Goal: Task Accomplishment & Management: Use online tool/utility

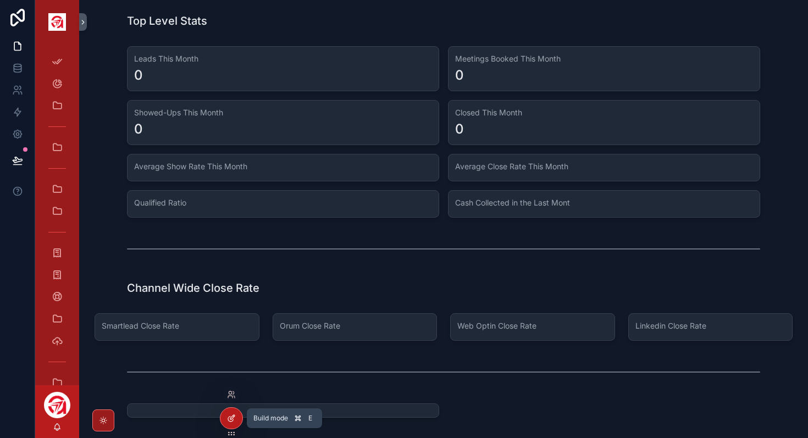
click at [234, 279] on icon at bounding box center [231, 418] width 9 height 9
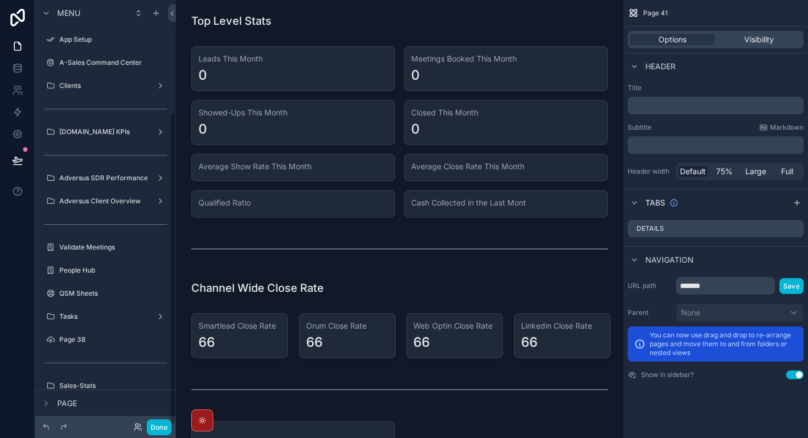
scroll to position [152, 0]
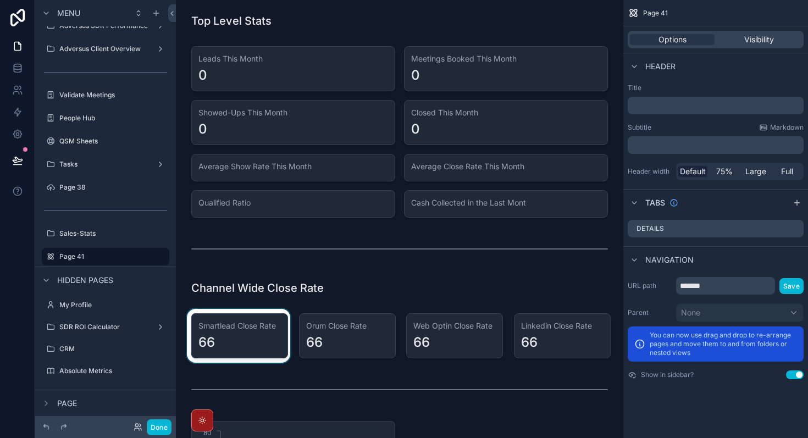
click at [260, 279] on div "scrollable content" at bounding box center [239, 336] width 108 height 54
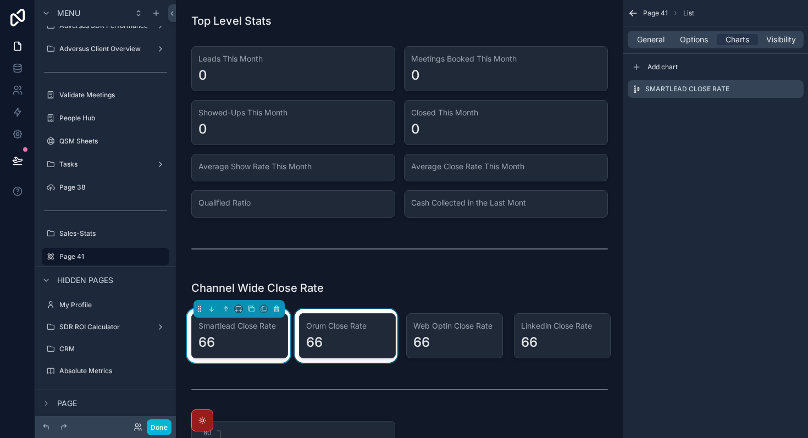
scroll to position [100, 0]
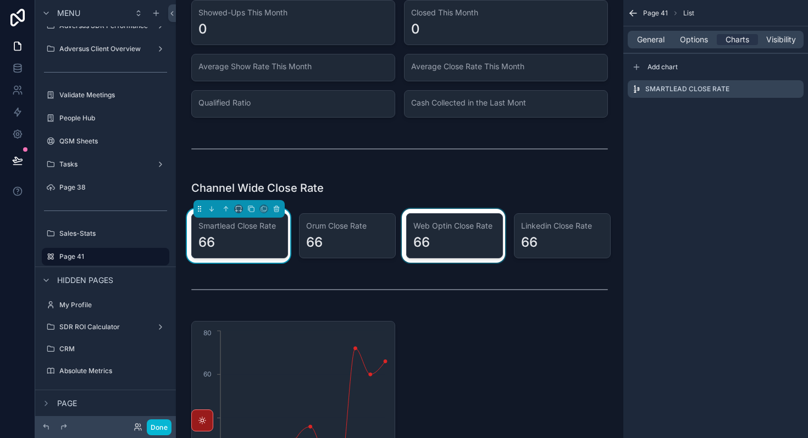
click at [274, 228] on div "scrollable content" at bounding box center [453, 236] width 108 height 54
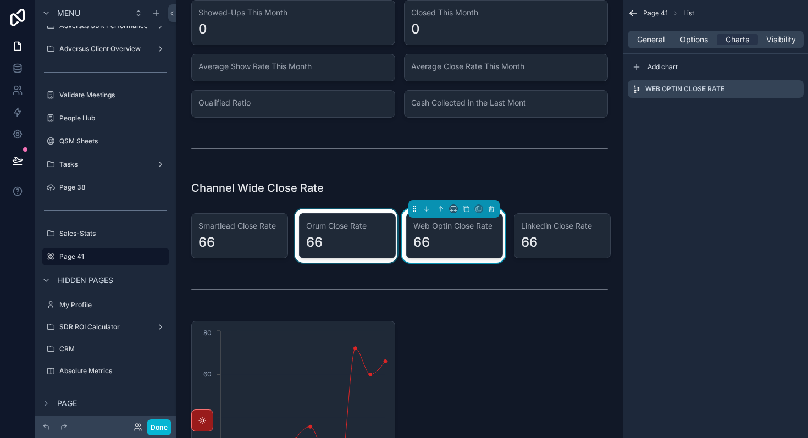
click at [274, 238] on div "scrollable content" at bounding box center [346, 236] width 108 height 54
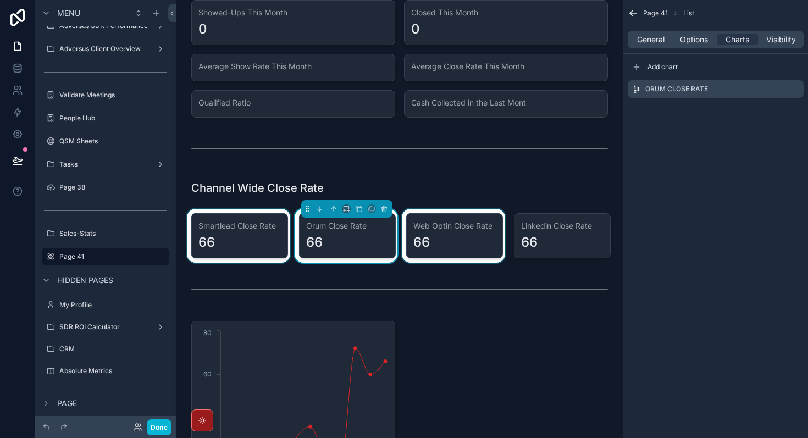
click at [266, 242] on div "scrollable content" at bounding box center [239, 236] width 108 height 54
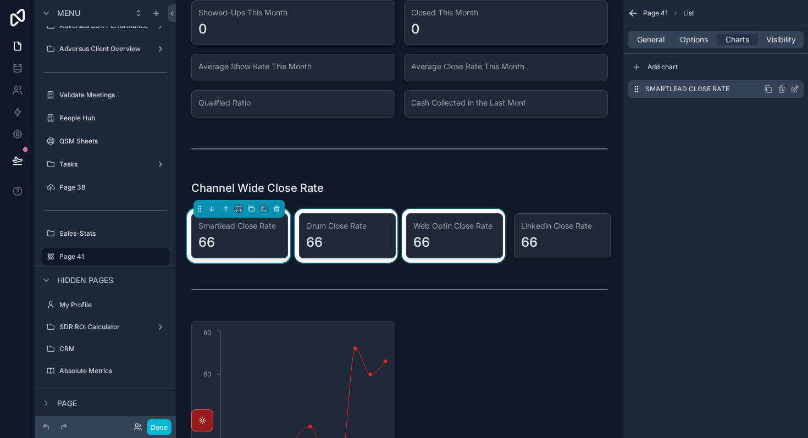
click at [274, 91] on icon "scrollable content" at bounding box center [768, 89] width 9 height 9
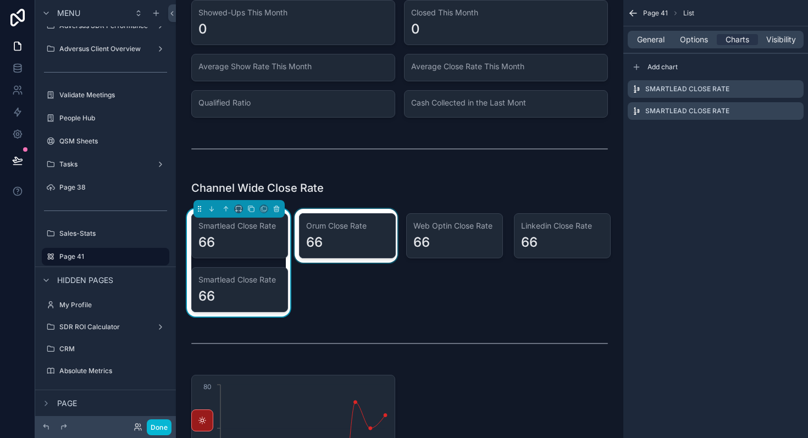
click at [274, 238] on div "scrollable content" at bounding box center [346, 263] width 108 height 108
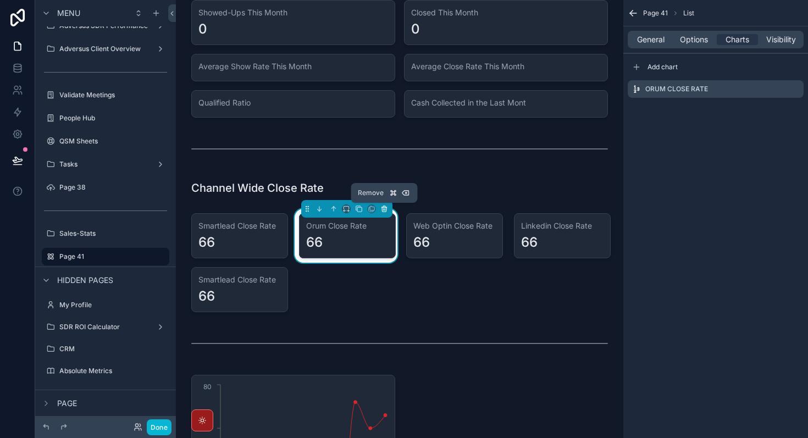
click at [274, 205] on icon "scrollable content" at bounding box center [384, 209] width 8 height 8
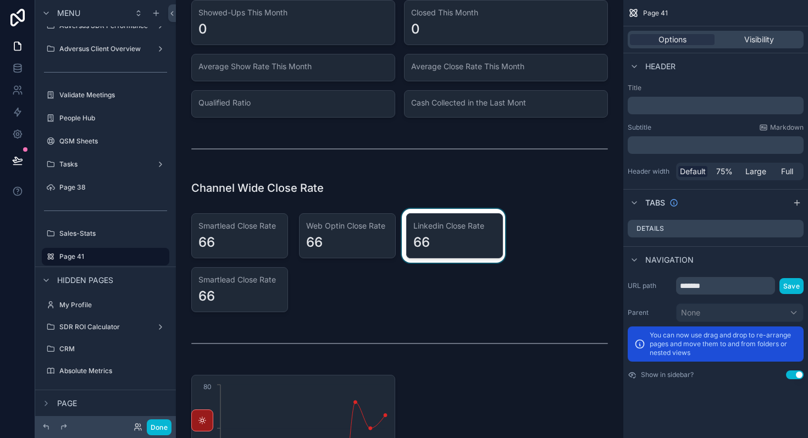
click at [274, 238] on div "scrollable content" at bounding box center [453, 263] width 108 height 108
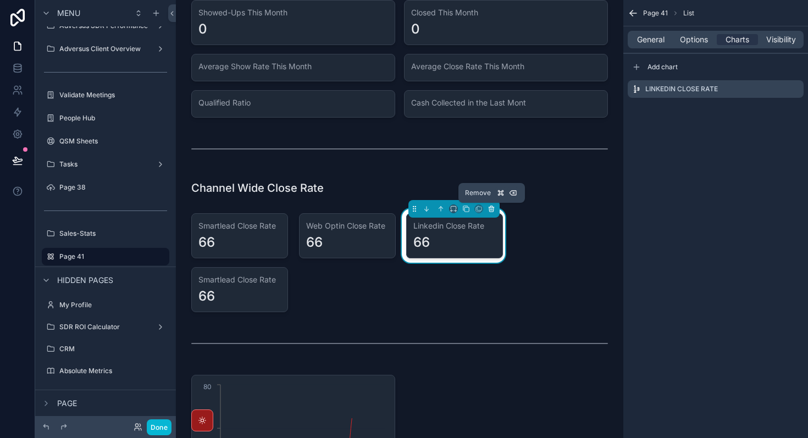
click at [274, 210] on icon "scrollable content" at bounding box center [491, 209] width 8 height 8
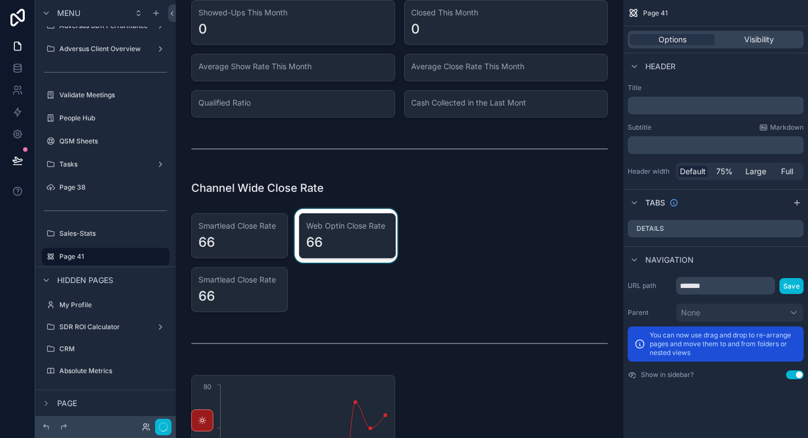
click at [274, 246] on div "scrollable content" at bounding box center [346, 263] width 108 height 108
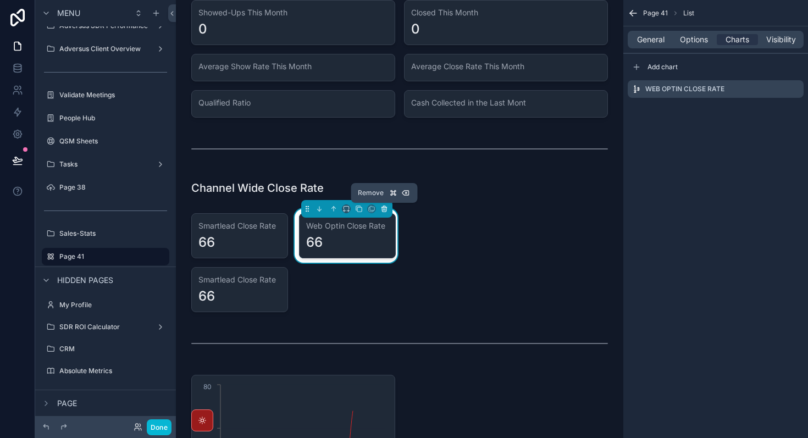
click at [274, 207] on icon "scrollable content" at bounding box center [384, 209] width 8 height 8
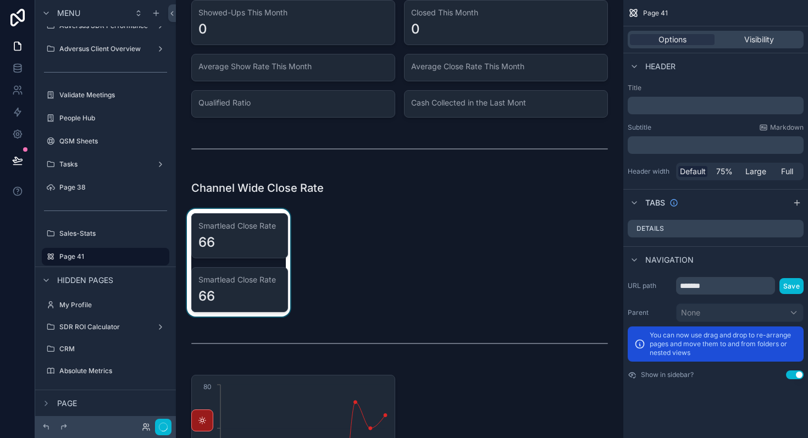
click at [252, 279] on div "scrollable content" at bounding box center [239, 263] width 108 height 108
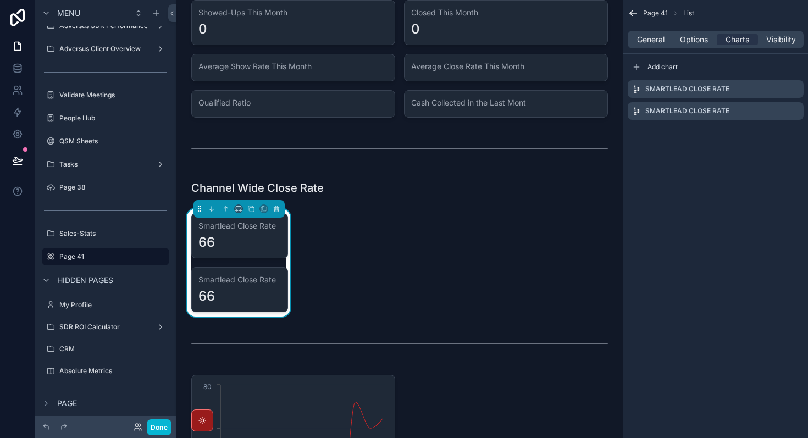
click at [274, 261] on div "Smartlead Close Rate 66 Smartlead Close Rate 66" at bounding box center [239, 263] width 108 height 108
drag, startPoint x: 289, startPoint y: 261, endPoint x: 322, endPoint y: 260, distance: 33.0
click at [240, 207] on icon "scrollable content" at bounding box center [239, 209] width 8 height 8
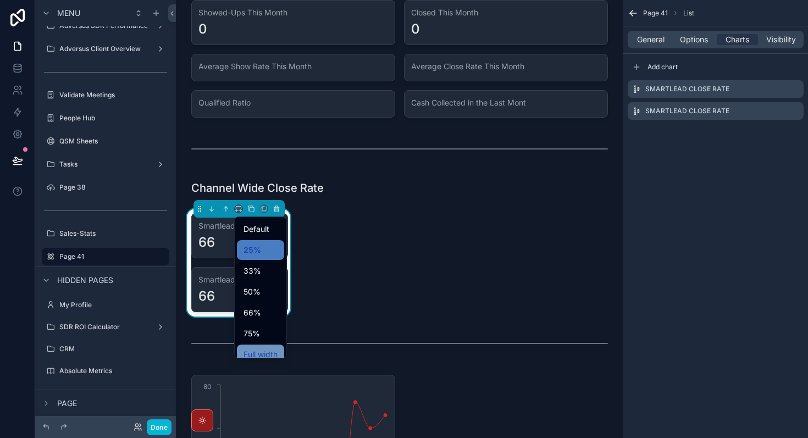
click at [270, 279] on span "Full width" at bounding box center [260, 354] width 34 height 13
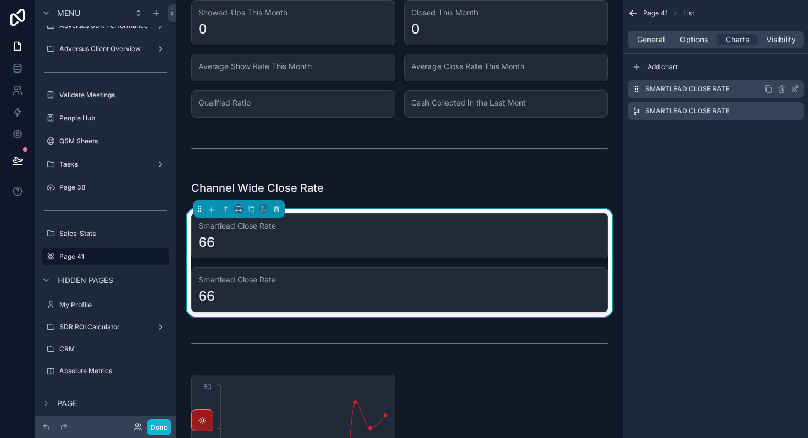
click at [274, 90] on icon "scrollable content" at bounding box center [794, 89] width 5 height 5
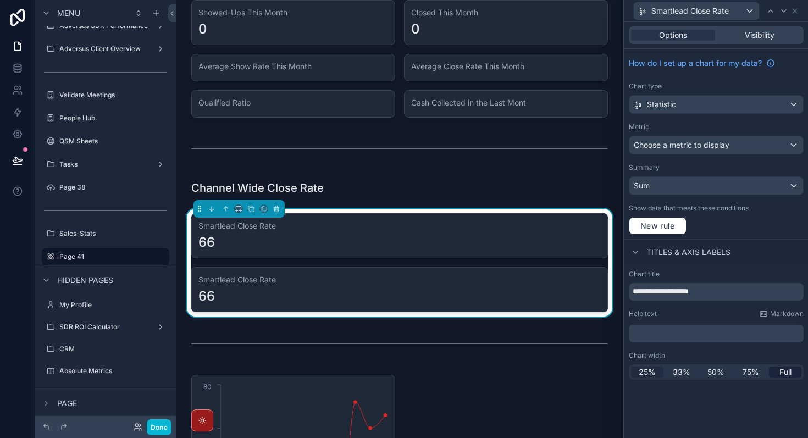
click at [274, 279] on span "25%" at bounding box center [646, 371] width 17 height 11
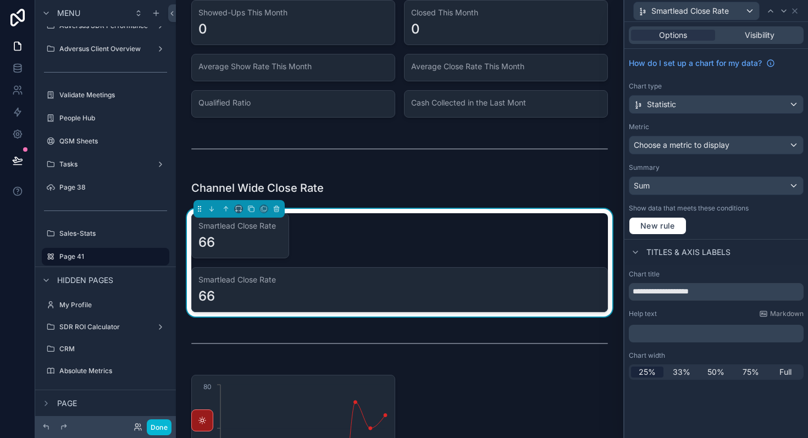
click at [274, 9] on div "Smartlead Close Rate" at bounding box center [716, 10] width 175 height 21
click at [274, 12] on icon at bounding box center [794, 11] width 4 height 4
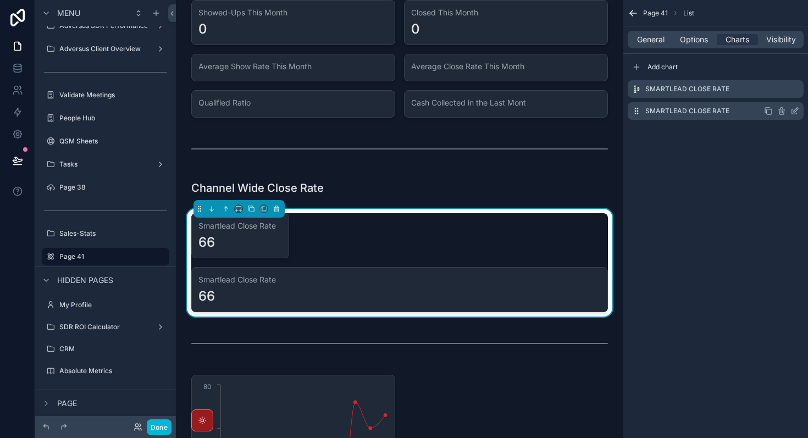
click at [274, 109] on icon "scrollable content" at bounding box center [781, 109] width 2 height 2
click at [274, 94] on icon at bounding box center [776, 93] width 9 height 9
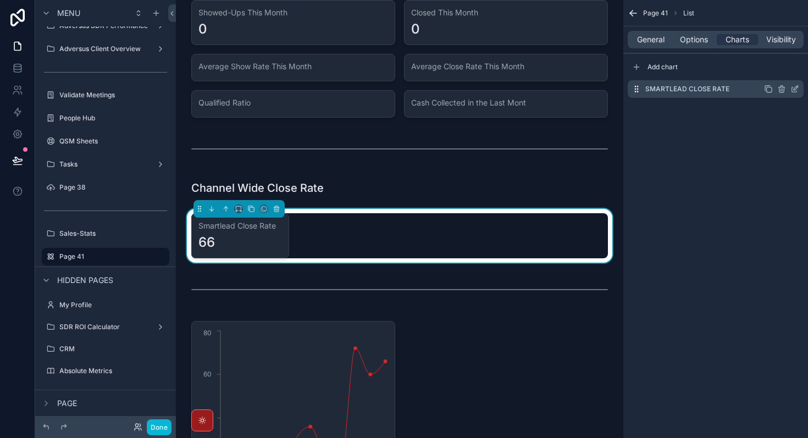
click at [274, 92] on icon "scrollable content" at bounding box center [768, 89] width 5 height 5
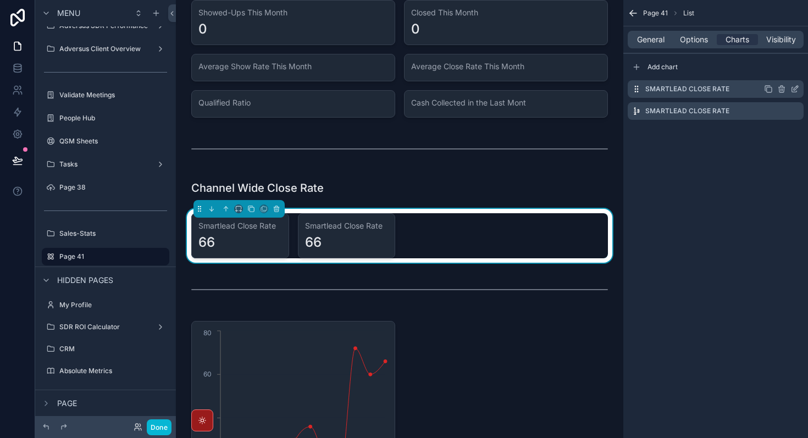
click at [274, 92] on icon "scrollable content" at bounding box center [768, 89] width 5 height 5
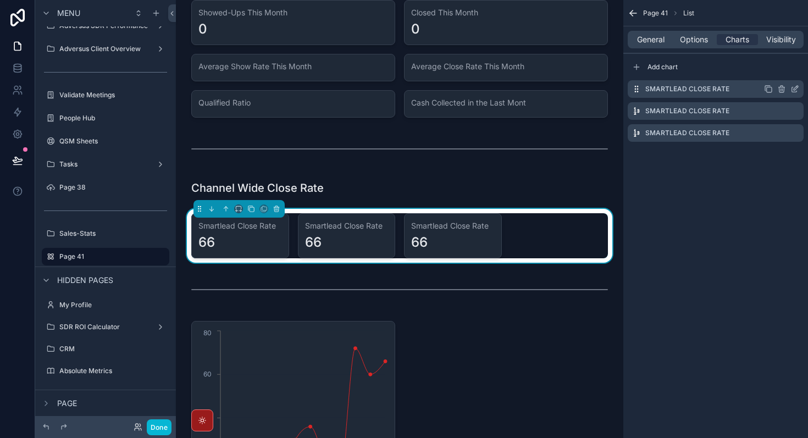
click at [274, 92] on icon "scrollable content" at bounding box center [768, 89] width 5 height 5
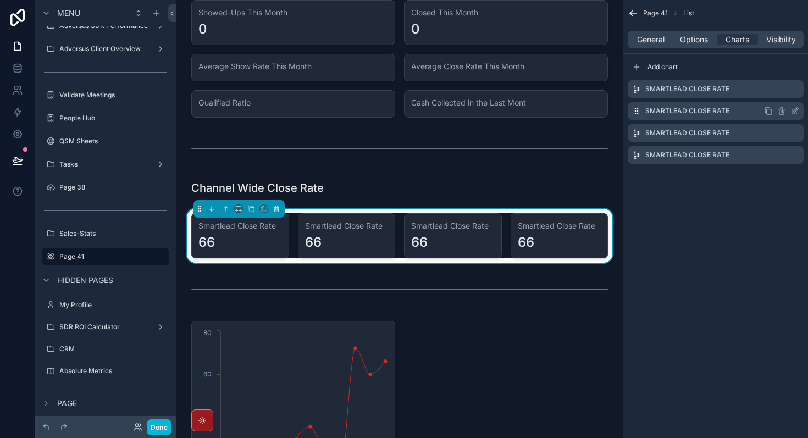
click at [274, 112] on icon "scrollable content" at bounding box center [794, 111] width 9 height 9
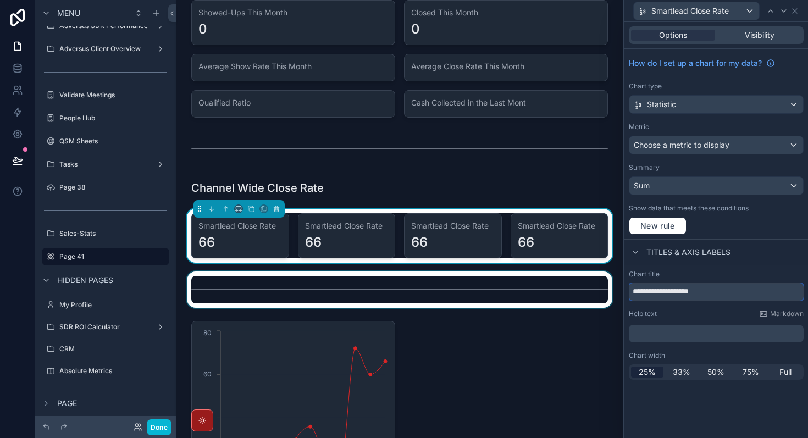
drag, startPoint x: 670, startPoint y: 293, endPoint x: 602, endPoint y: 293, distance: 68.1
click at [274, 279] on div "**********" at bounding box center [404, 219] width 808 height 438
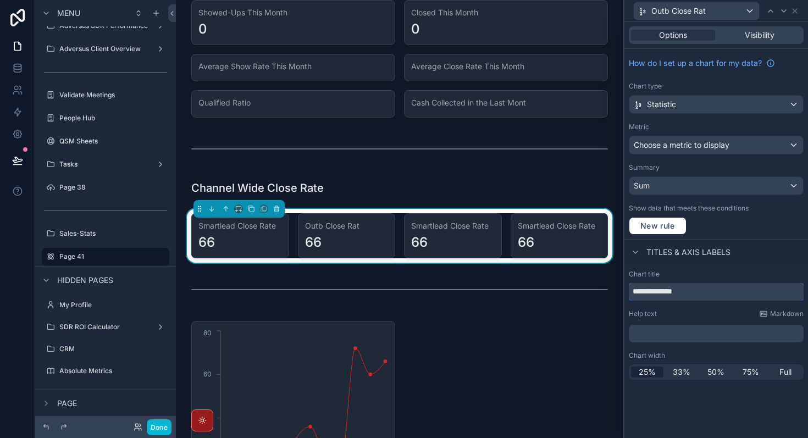
click at [274, 279] on input "**********" at bounding box center [716, 292] width 175 height 18
paste input "******"
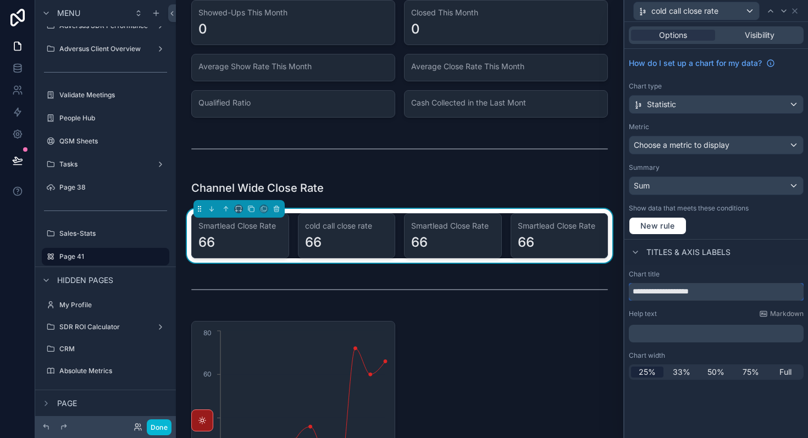
click at [274, 279] on input "**********" at bounding box center [716, 292] width 175 height 18
type input "**********"
click at [274, 279] on div "Help text Markdown" at bounding box center [716, 313] width 175 height 9
click at [274, 14] on icon at bounding box center [794, 11] width 9 height 9
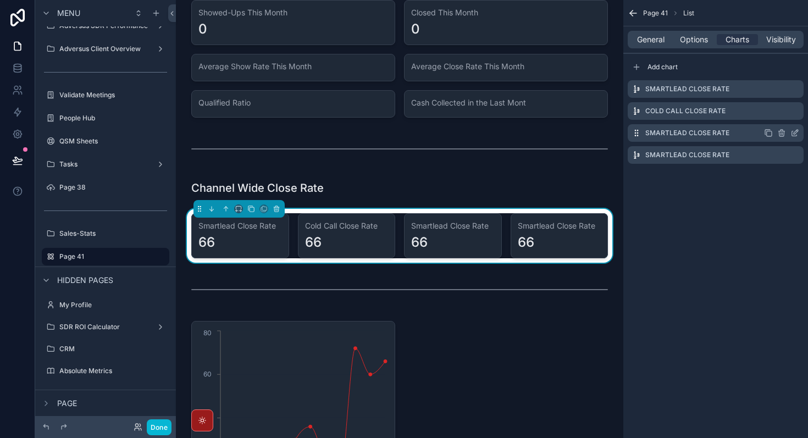
click at [274, 131] on icon "scrollable content" at bounding box center [795, 132] width 4 height 4
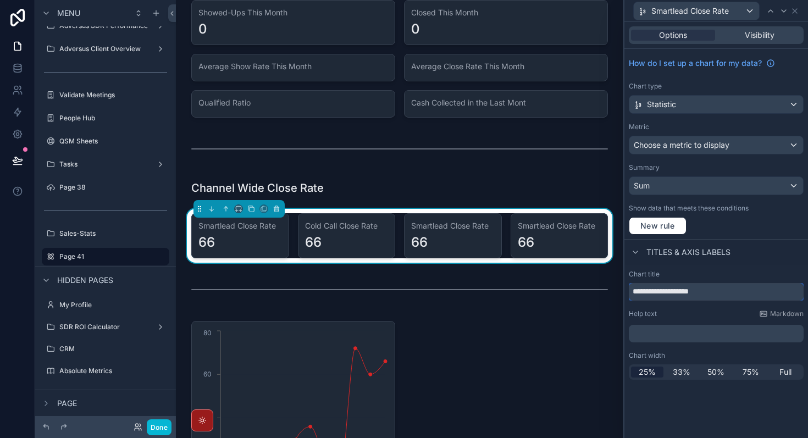
click at [274, 279] on input "**********" at bounding box center [716, 292] width 175 height 18
type input "**********"
click at [274, 279] on p "﻿" at bounding box center [717, 333] width 168 height 11
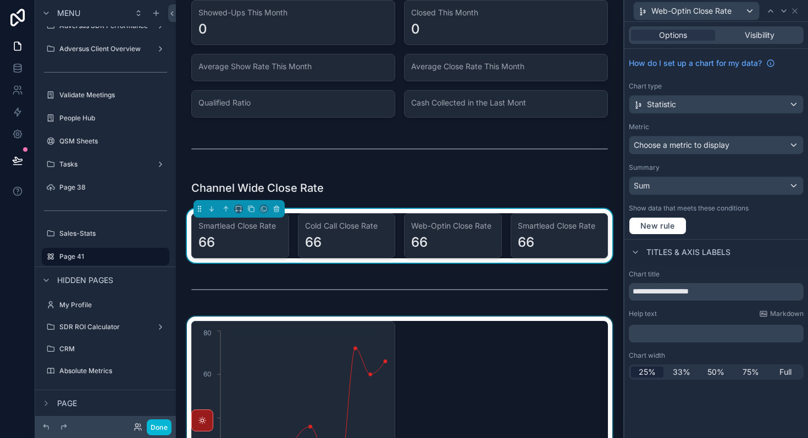
click at [274, 279] on div "scrollable content" at bounding box center [400, 433] width 430 height 234
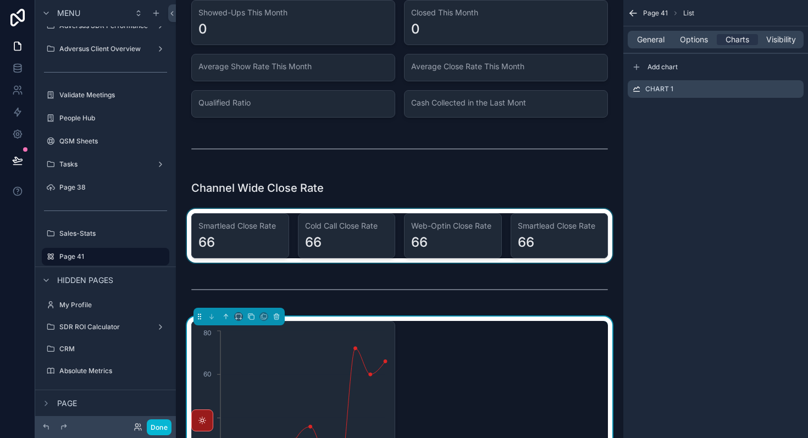
click at [274, 242] on div "scrollable content" at bounding box center [400, 236] width 430 height 54
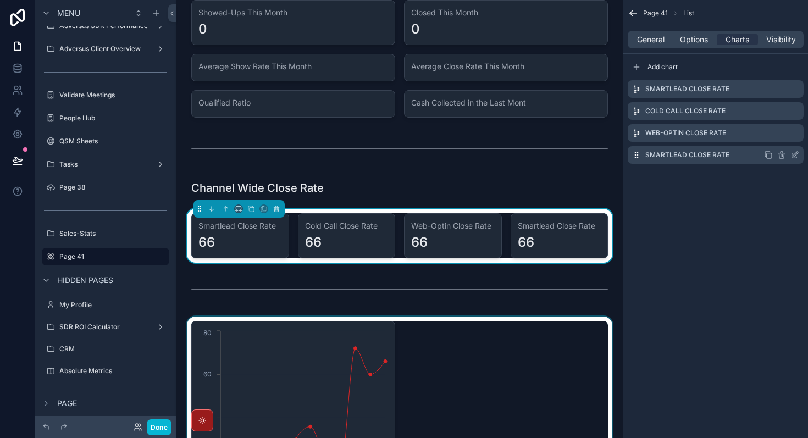
click at [274, 155] on icon "scrollable content" at bounding box center [794, 155] width 9 height 9
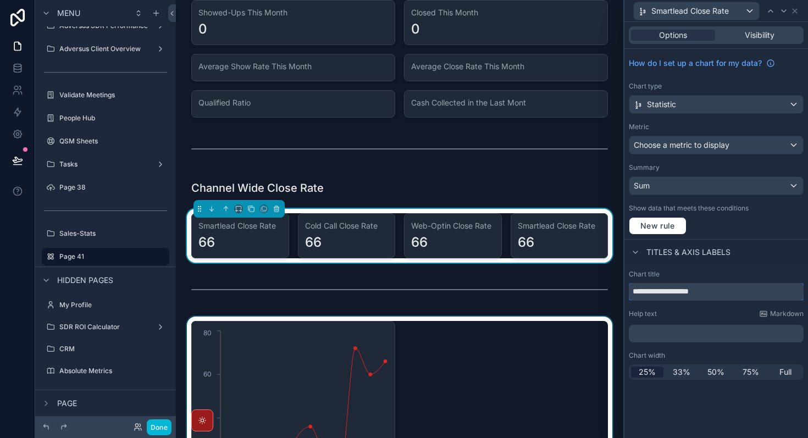
click at [274, 279] on input "**********" at bounding box center [716, 292] width 175 height 18
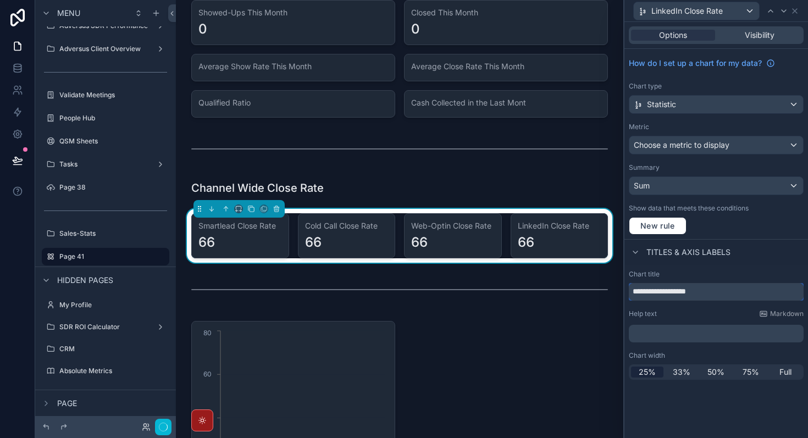
type input "**********"
click at [274, 279] on div "**********" at bounding box center [716, 230] width 184 height 416
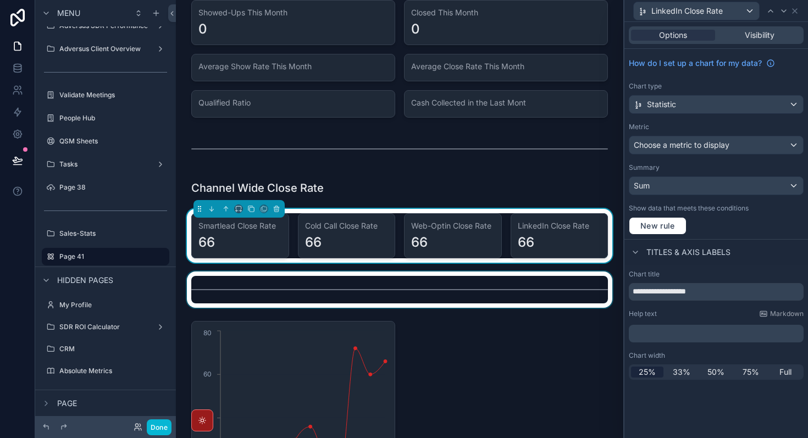
click at [274, 279] on div "scrollable content" at bounding box center [400, 289] width 430 height 36
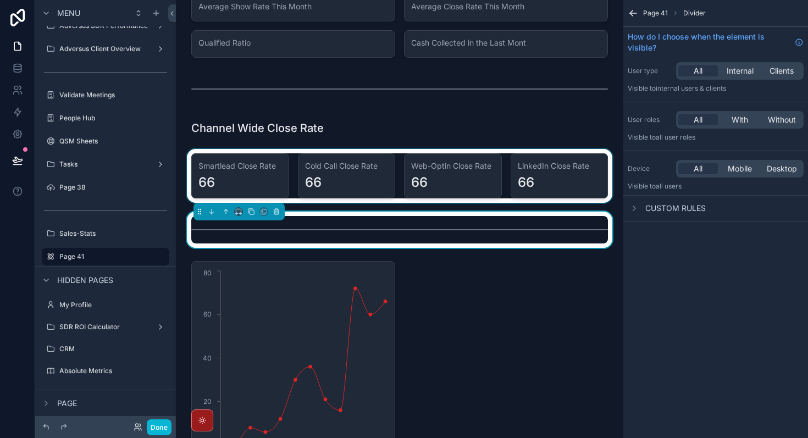
scroll to position [0, 0]
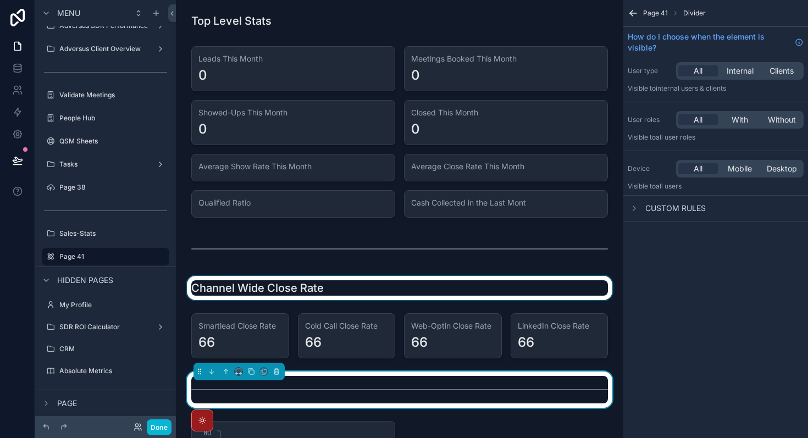
click at [274, 279] on div "scrollable content" at bounding box center [400, 288] width 430 height 24
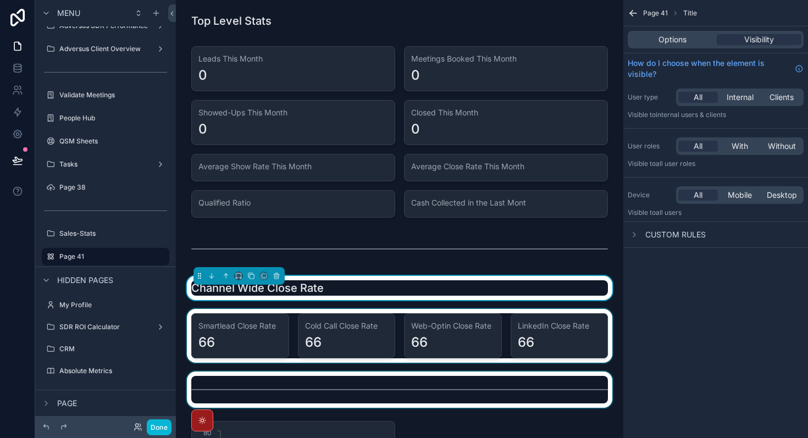
click at [274, 279] on div "scrollable content" at bounding box center [400, 336] width 430 height 54
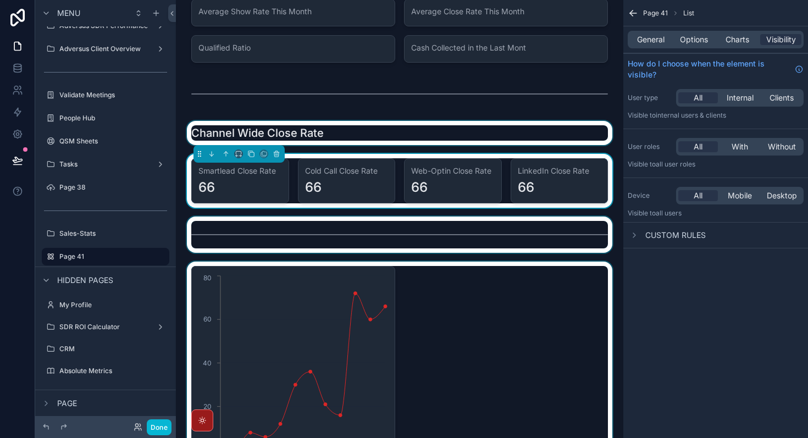
scroll to position [189, 0]
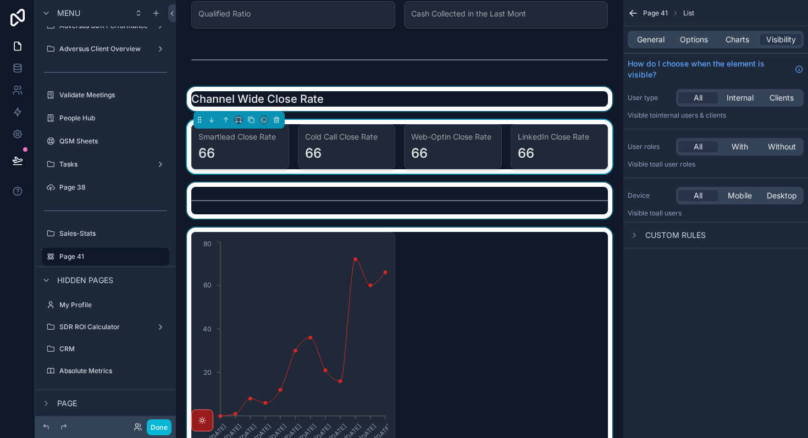
click at [274, 279] on div "scrollable content" at bounding box center [400, 344] width 430 height 234
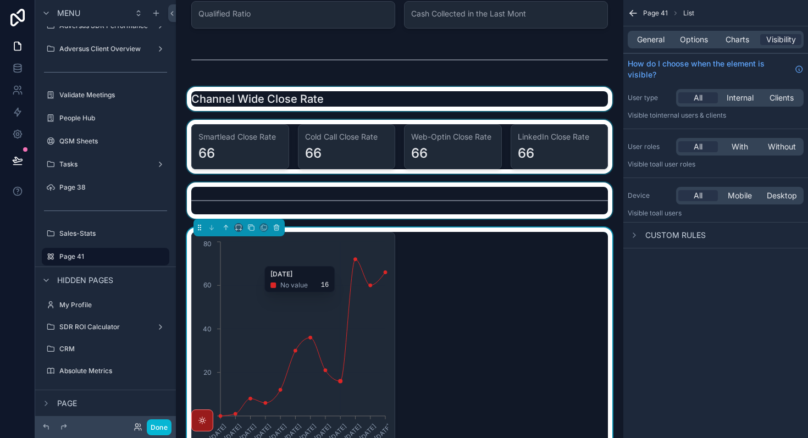
scroll to position [343, 0]
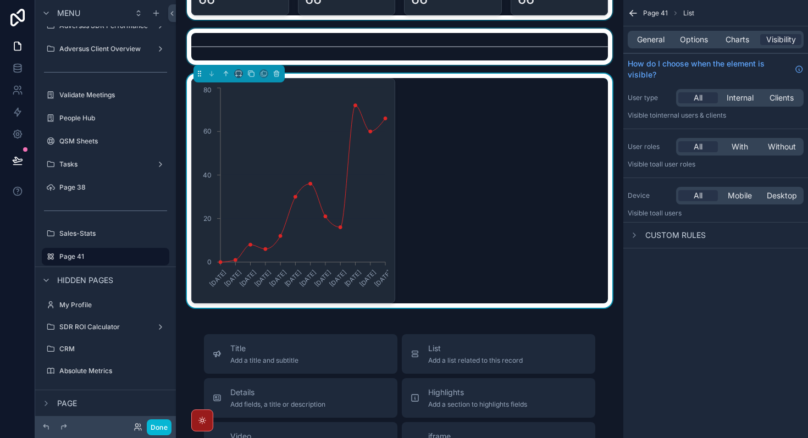
click at [274, 205] on div "[DATE] [DATE] [DATE] [DATE] [DATE] [DATE] [DATE] [DATE] [DATE] [DATE] [DATE] [D…" at bounding box center [399, 190] width 416 height 225
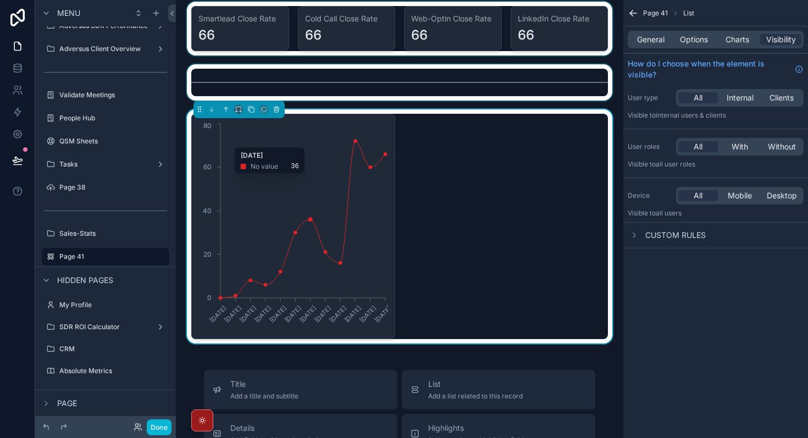
drag, startPoint x: 293, startPoint y: 398, endPoint x: 316, endPoint y: 140, distance: 259.2
click at [274, 140] on div "Top Level Stats Leads This Month 0 Meetings Booked This Month 0 Showed-Ups This…" at bounding box center [399, 271] width 447 height 1156
click at [274, 258] on div "[DATE] [DATE] [DATE] [DATE] [DATE] [DATE] [DATE] [DATE] [DATE] [DATE] [DATE] [D…" at bounding box center [399, 226] width 416 height 225
click at [274, 33] on div "General Options Charts Visibility" at bounding box center [715, 40] width 176 height 18
click at [274, 40] on span "General" at bounding box center [650, 39] width 27 height 11
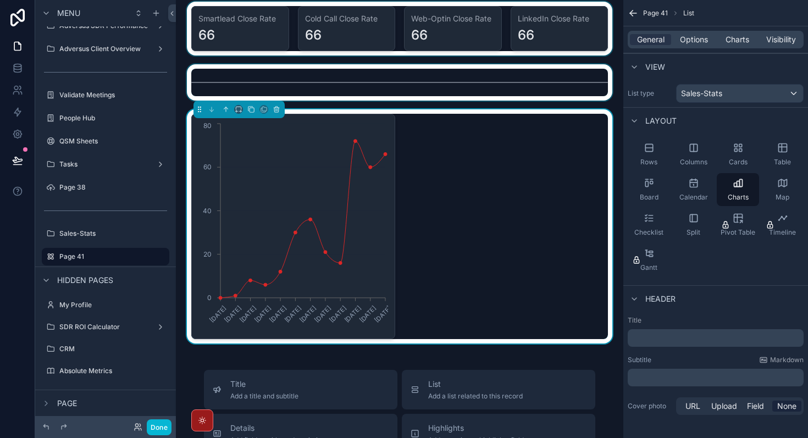
click at [274, 279] on div "[DATE] [DATE] [DATE] [DATE] [DATE] [DATE] [DATE] [DATE] [DATE] [DATE] [DATE] [D…" at bounding box center [399, 226] width 416 height 225
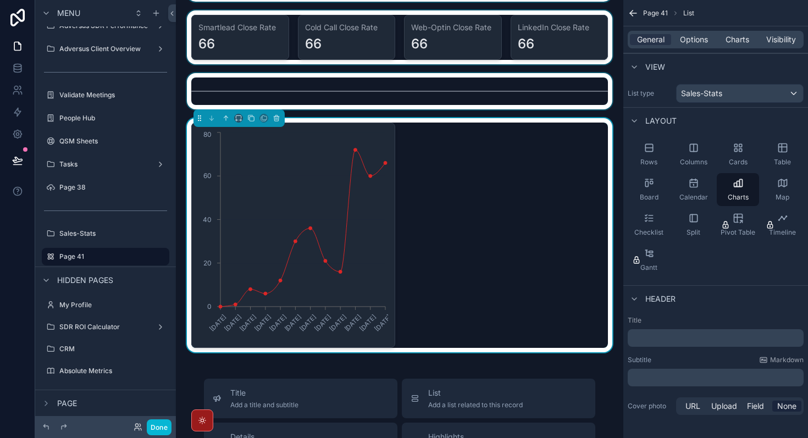
scroll to position [253, 0]
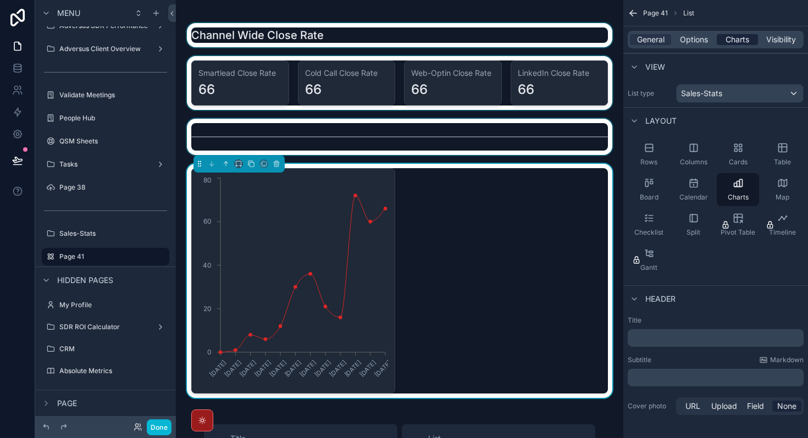
click at [274, 41] on span "Charts" at bounding box center [737, 39] width 24 height 11
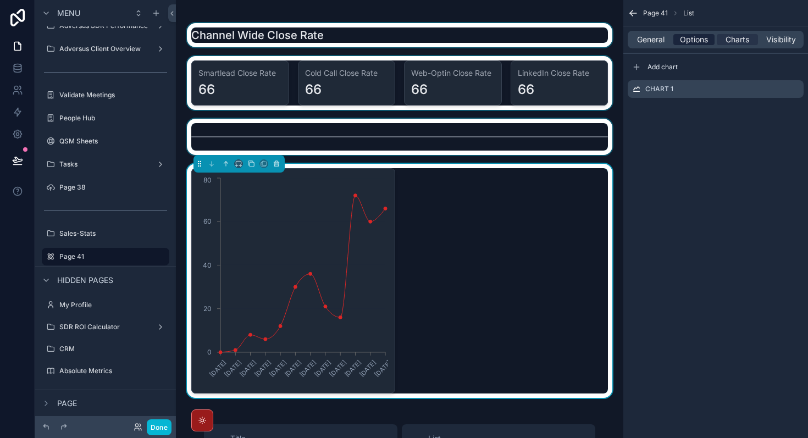
click at [274, 38] on span "Options" at bounding box center [694, 39] width 28 height 11
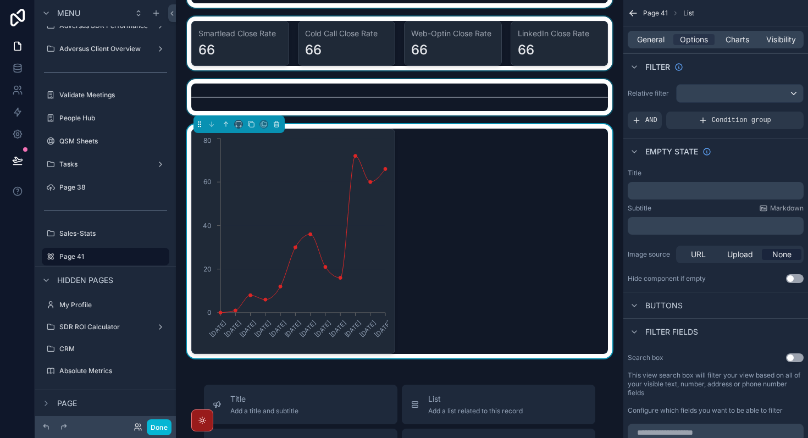
scroll to position [291, 0]
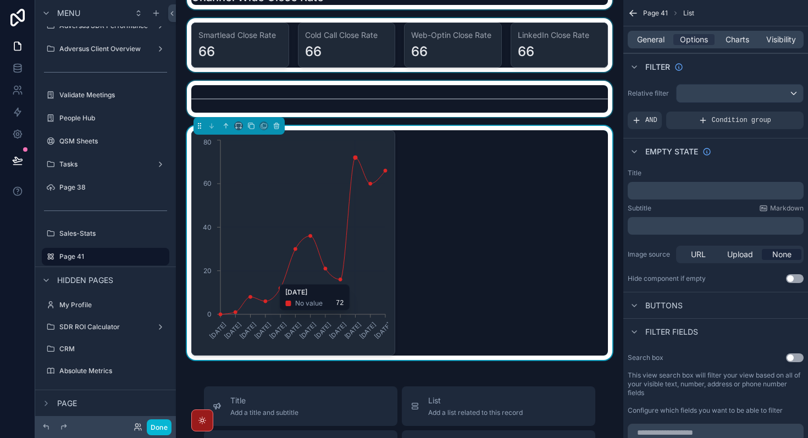
click at [274, 279] on icon "[DATE] [DATE] [DATE] [DATE] [DATE] [DATE] [DATE] [DATE] [DATE] [DATE] [DATE] [D…" at bounding box center [293, 242] width 190 height 211
click at [274, 39] on span "Charts" at bounding box center [737, 39] width 24 height 11
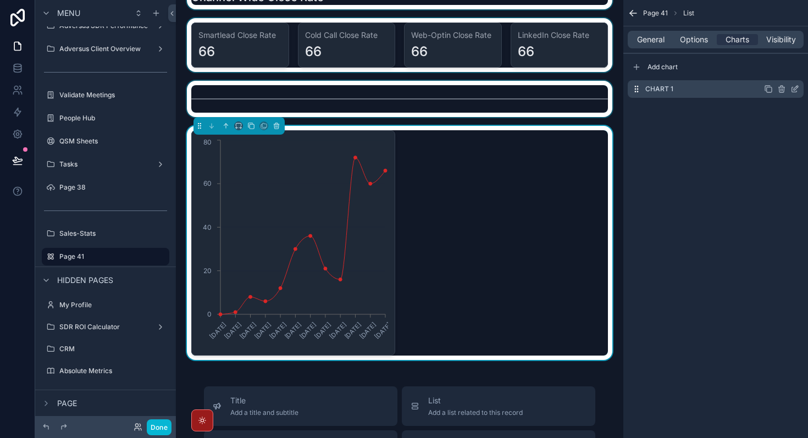
click at [274, 90] on icon "scrollable content" at bounding box center [794, 89] width 9 height 9
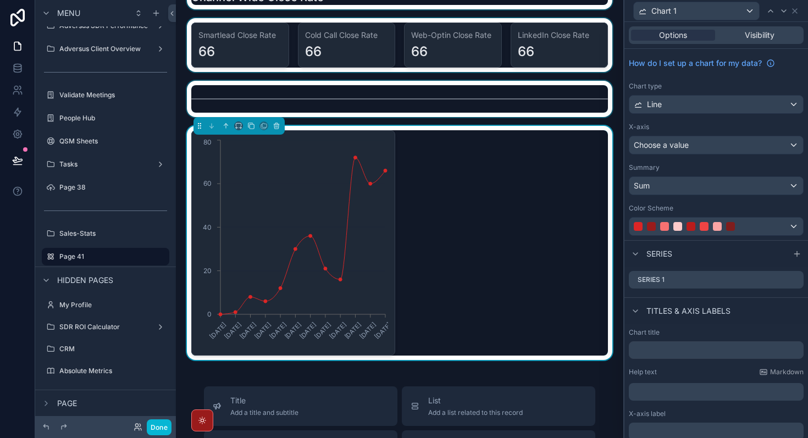
scroll to position [84, 0]
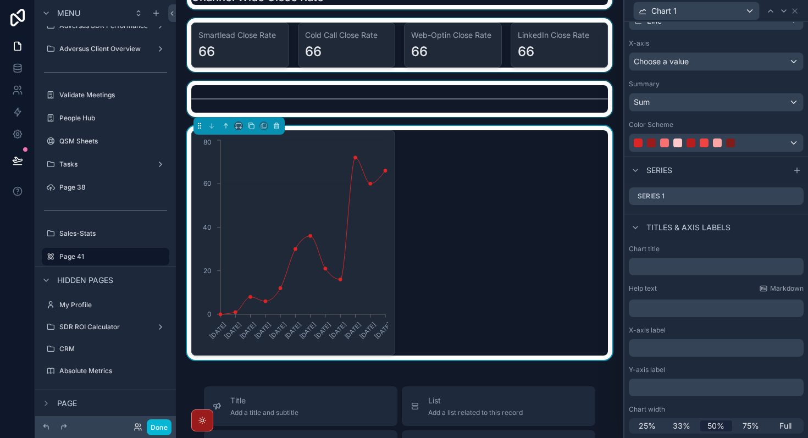
click at [274, 279] on div "[DATE] [DATE] [DATE] [DATE] [DATE] [DATE] [DATE] [DATE] [DATE] [DATE] [DATE] [D…" at bounding box center [399, 242] width 416 height 225
click at [274, 279] on icon "[DATE] [DATE] [DATE] [DATE] [DATE] [DATE] [DATE] [DATE] [DATE] [DATE] [DATE] [D…" at bounding box center [293, 242] width 190 height 211
click at [274, 12] on icon at bounding box center [794, 11] width 4 height 4
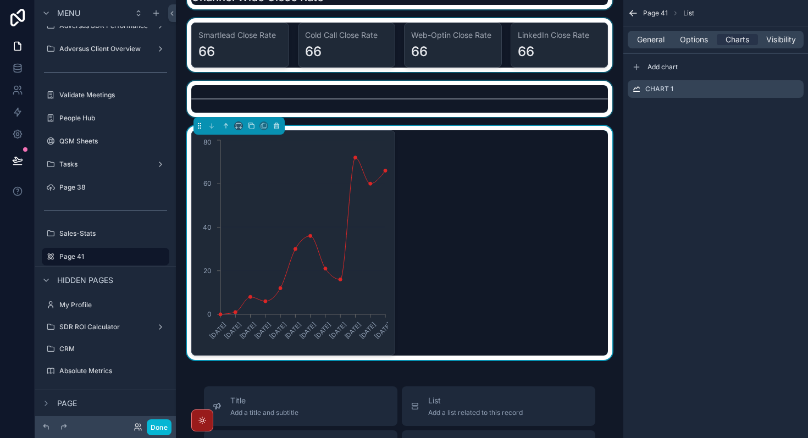
click at [274, 213] on div "[DATE] [DATE] [DATE] [DATE] [DATE] [DATE] [DATE] [DATE] [DATE] [DATE] [DATE] [D…" at bounding box center [399, 242] width 416 height 225
click at [274, 206] on icon "[DATE] [DATE] [DATE] [DATE] [DATE] [DATE] [DATE] [DATE] [DATE] [DATE] [DATE] [D…" at bounding box center [293, 242] width 190 height 211
click at [274, 279] on div "[DATE] [DATE] [DATE] [DATE] [DATE] [DATE] [DATE] [DATE] [DATE] [DATE] [DATE] [D…" at bounding box center [399, 242] width 416 height 225
click at [238, 128] on icon "scrollable content" at bounding box center [239, 126] width 8 height 8
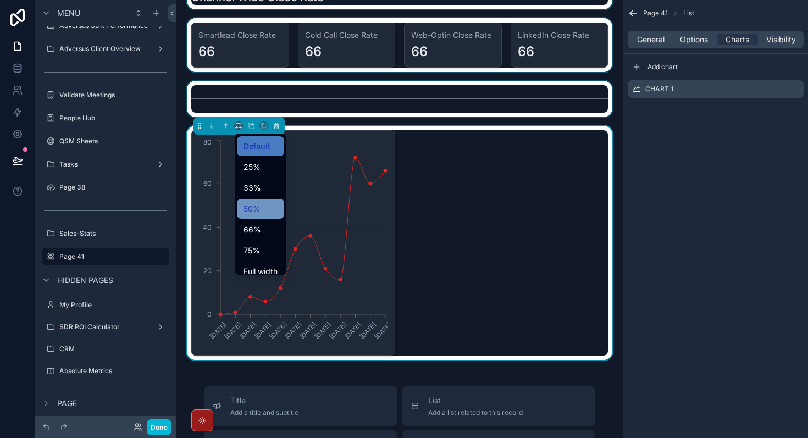
click at [257, 214] on span "50%" at bounding box center [251, 208] width 17 height 13
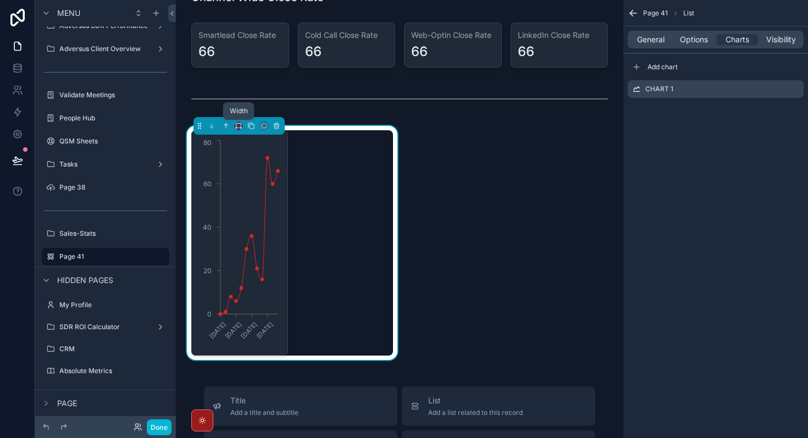
click at [237, 128] on icon "scrollable content" at bounding box center [237, 128] width 2 height 0
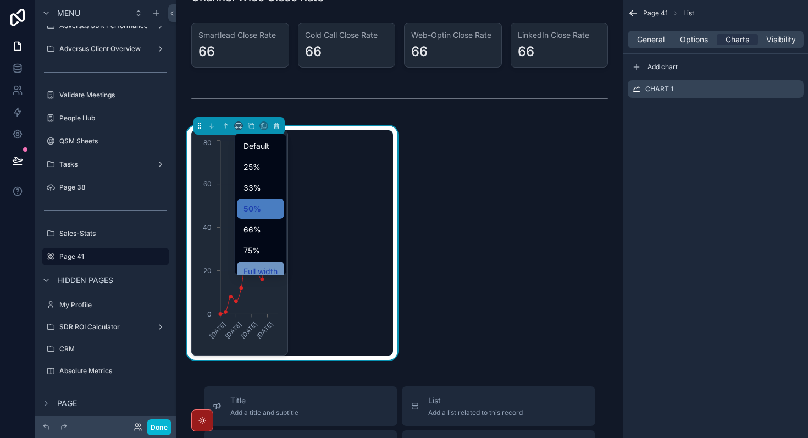
click at [266, 269] on span "Full width" at bounding box center [260, 271] width 34 height 13
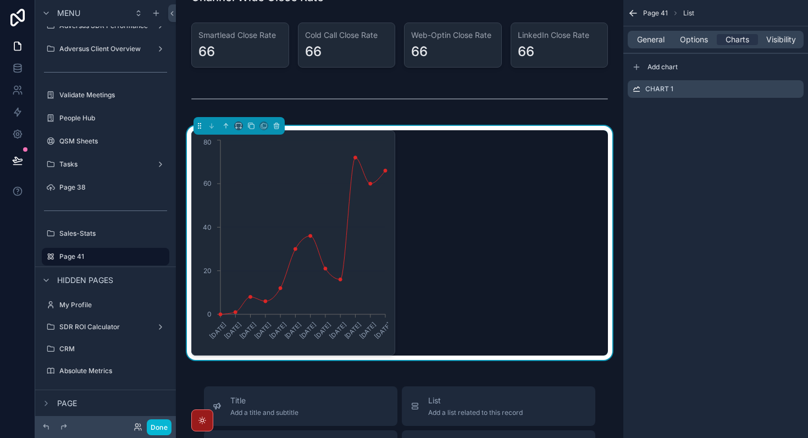
click at [274, 222] on div "[DATE] [DATE] [DATE] [DATE] [DATE] [DATE] [DATE] [DATE] [DATE] [DATE] [DATE] [D…" at bounding box center [399, 242] width 416 height 225
click at [274, 93] on icon "scrollable content" at bounding box center [794, 89] width 9 height 9
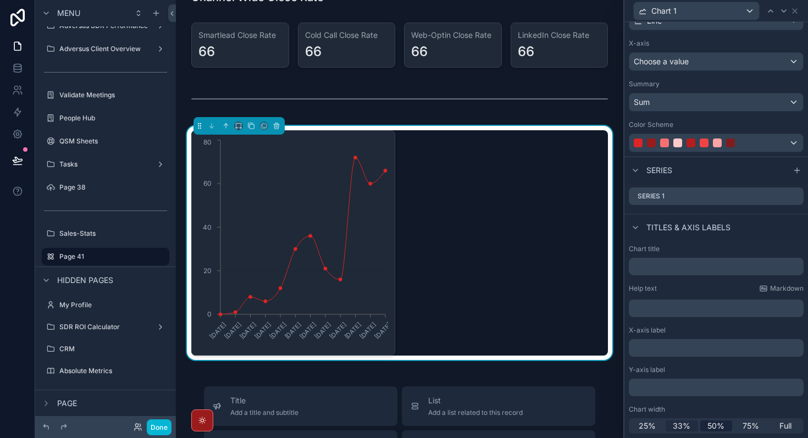
click at [274, 279] on span "33%" at bounding box center [681, 425] width 18 height 11
click at [274, 12] on icon at bounding box center [794, 11] width 9 height 9
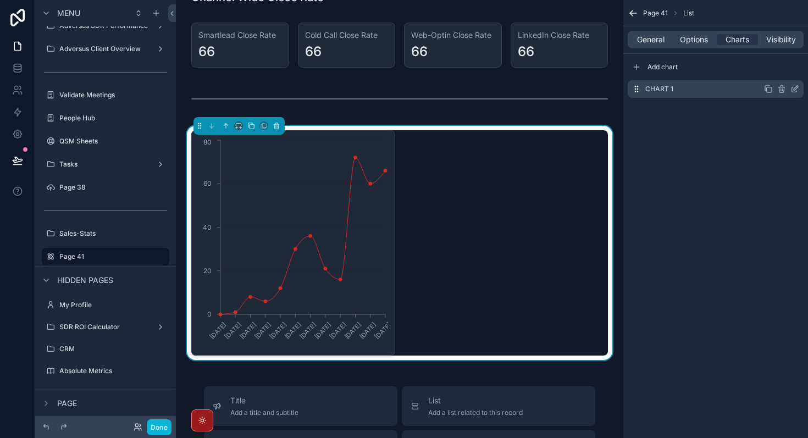
click at [274, 90] on icon "scrollable content" at bounding box center [768, 89] width 9 height 9
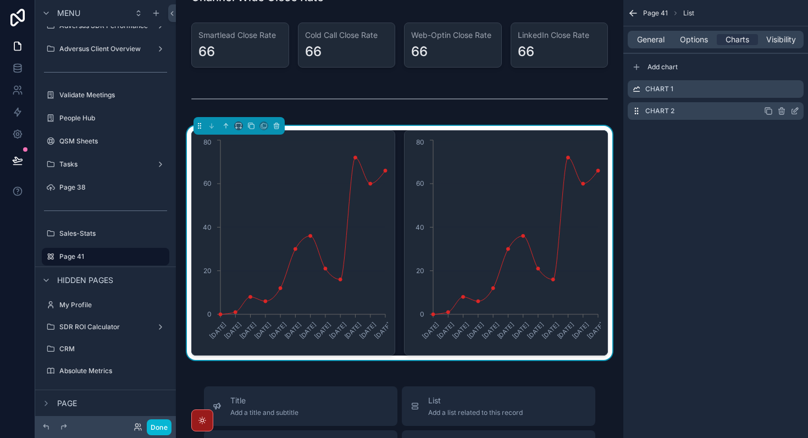
click at [274, 116] on div "Chart 2" at bounding box center [715, 111] width 176 height 18
click at [274, 112] on icon "scrollable content" at bounding box center [768, 111] width 9 height 9
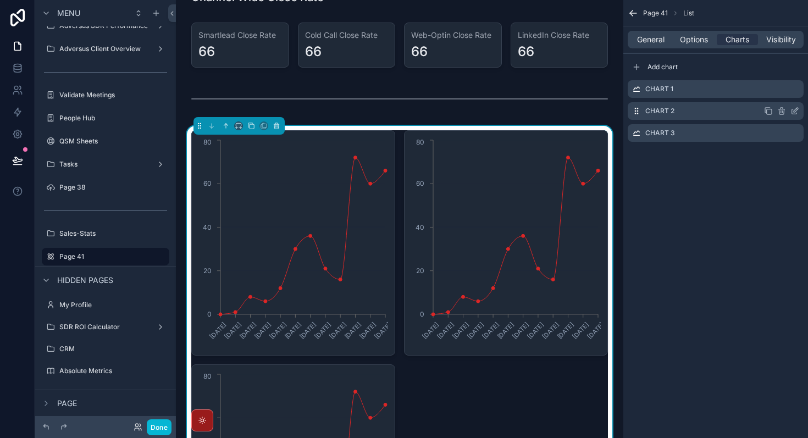
click at [274, 112] on icon "scrollable content" at bounding box center [768, 111] width 9 height 9
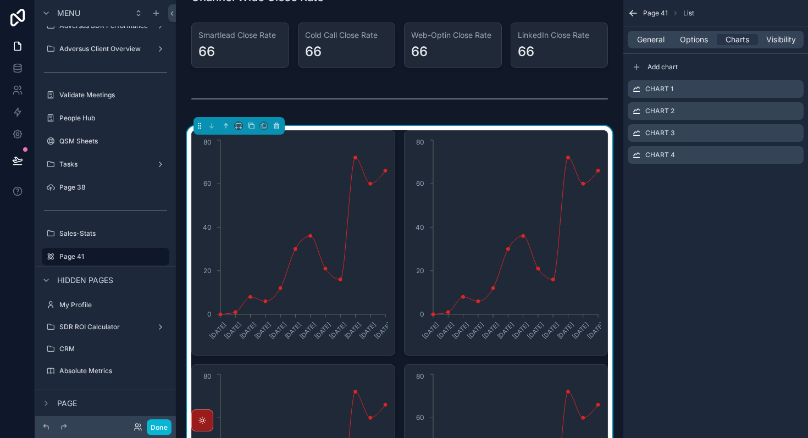
click at [274, 279] on div "Page 41 List General Options Charts Visibility Add chart Chart 1 Chart 2 Chart …" at bounding box center [715, 219] width 185 height 438
click at [274, 44] on span "Options" at bounding box center [694, 39] width 28 height 11
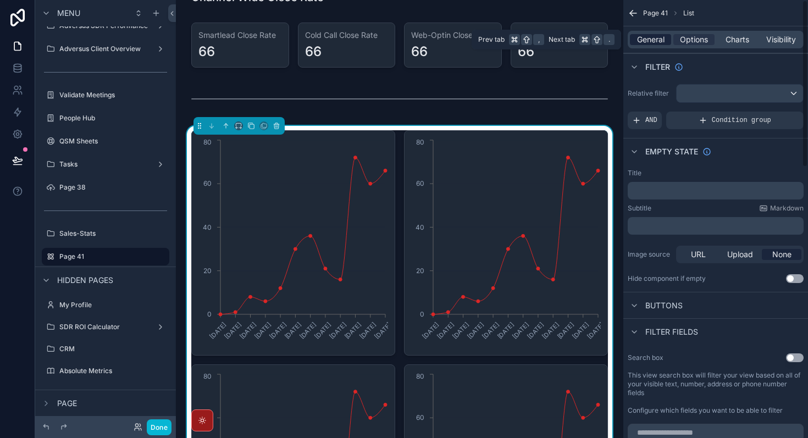
click at [274, 38] on span "General" at bounding box center [650, 39] width 27 height 11
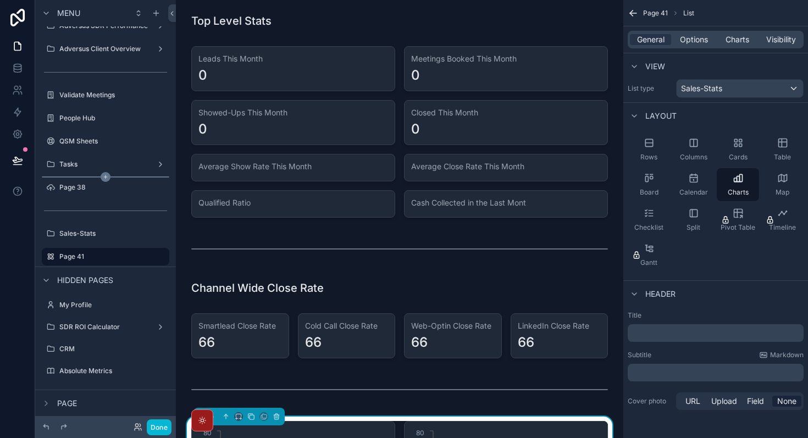
scroll to position [0, 0]
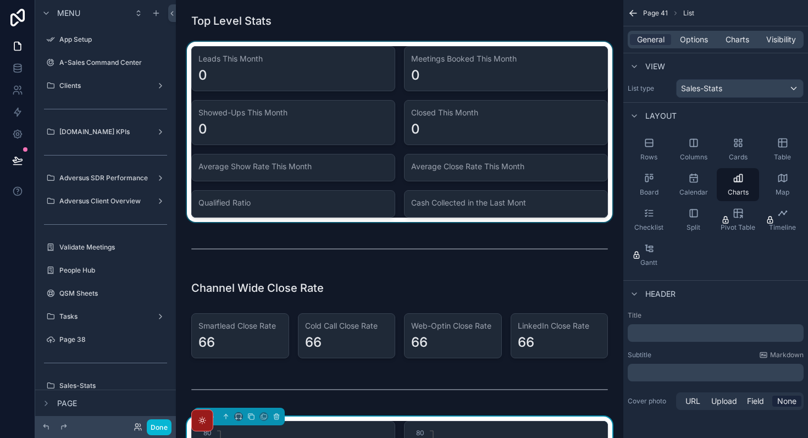
click at [274, 212] on div "scrollable content" at bounding box center [400, 132] width 430 height 180
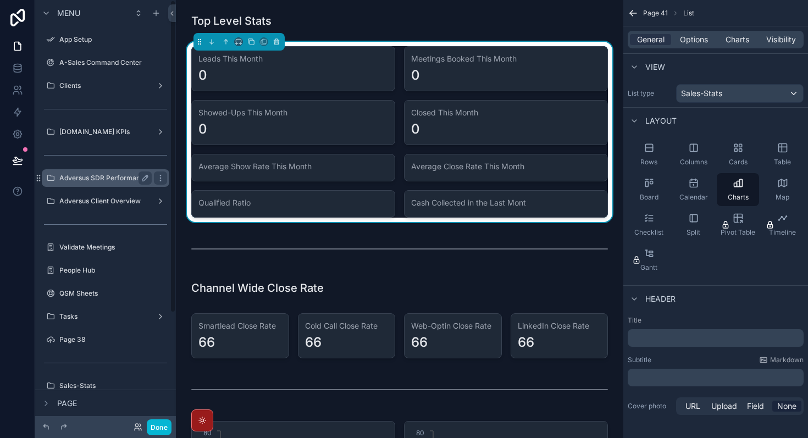
scroll to position [152, 0]
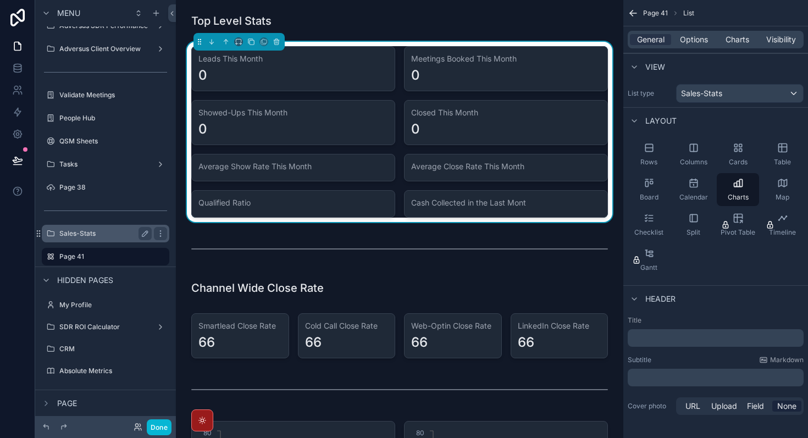
click at [93, 229] on label "Sales-Stats" at bounding box center [103, 233] width 88 height 9
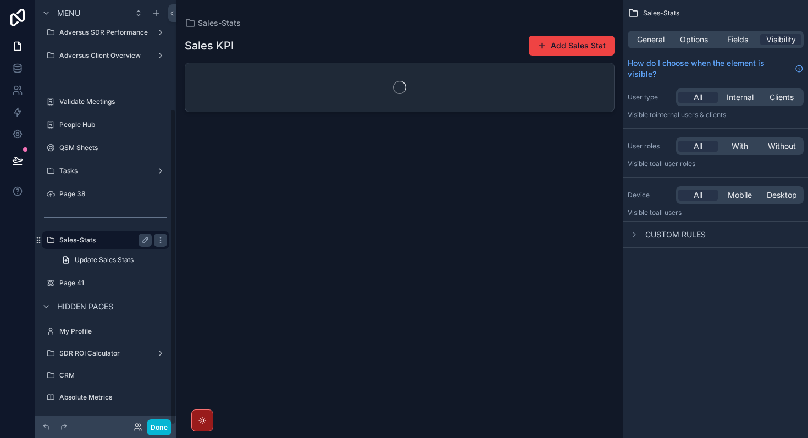
scroll to position [146, 0]
click at [111, 261] on span "Update Sales Stats" at bounding box center [104, 259] width 59 height 9
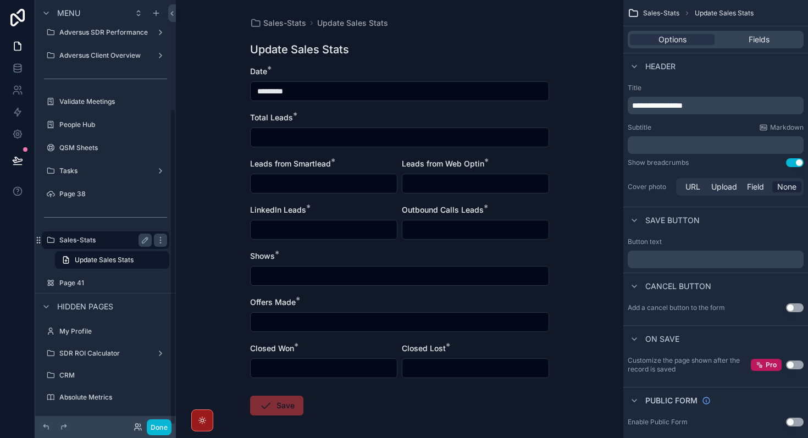
click at [104, 239] on label "Sales-Stats" at bounding box center [103, 240] width 88 height 9
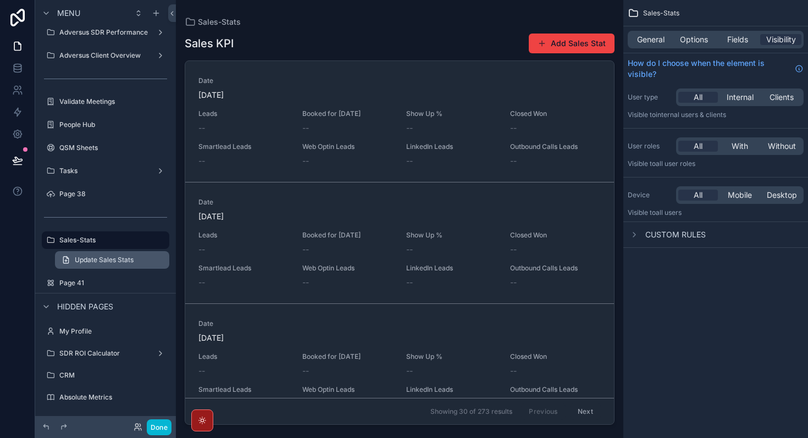
click at [118, 258] on span "Update Sales Stats" at bounding box center [104, 259] width 59 height 9
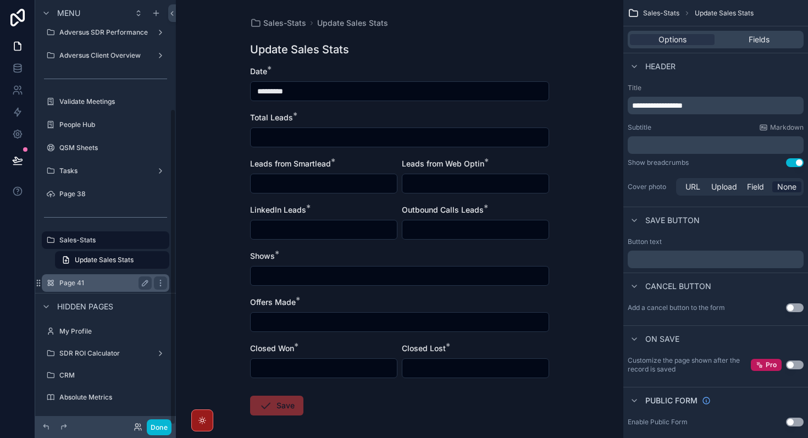
click at [85, 279] on label "Page 41" at bounding box center [103, 283] width 88 height 9
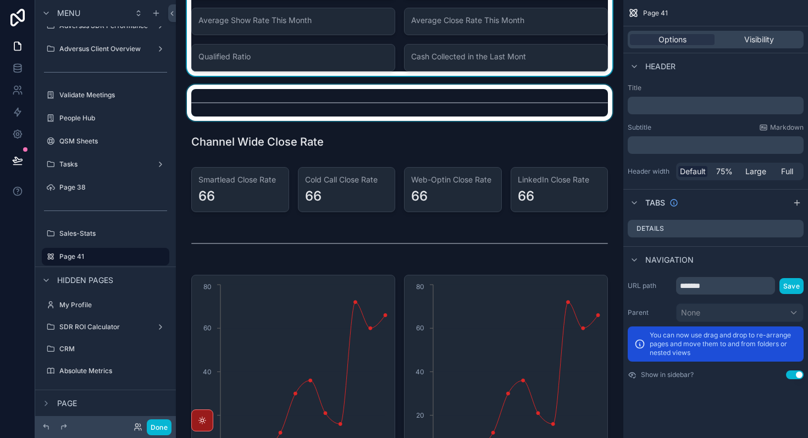
scroll to position [123, 0]
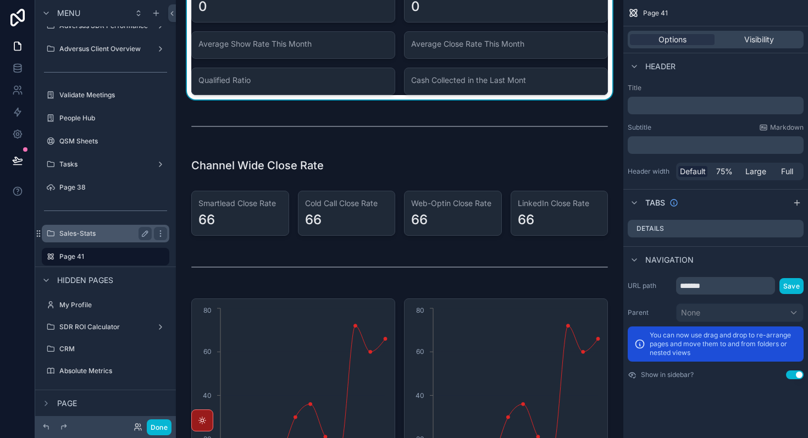
click at [105, 230] on label "Sales-Stats" at bounding box center [103, 233] width 88 height 9
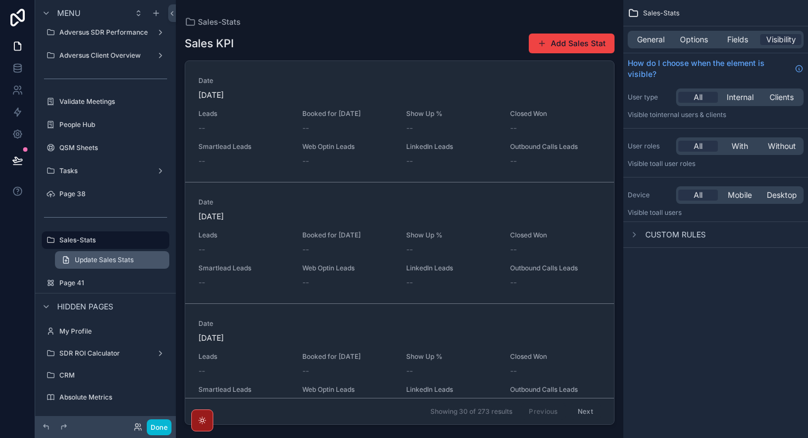
click at [115, 258] on span "Update Sales Stats" at bounding box center [104, 259] width 59 height 9
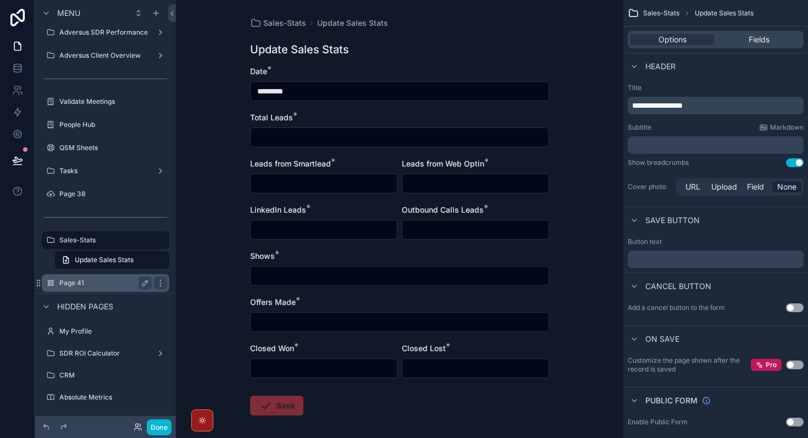
click at [104, 279] on label "Page 41" at bounding box center [103, 283] width 88 height 9
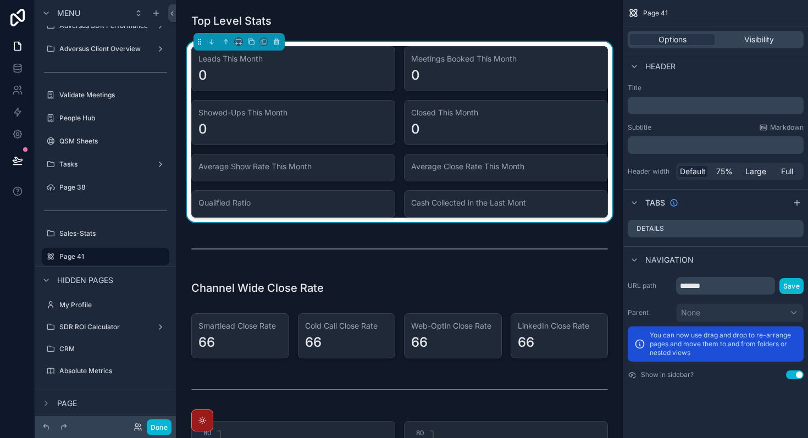
click at [274, 171] on h3 "Average Show Rate This Month" at bounding box center [293, 166] width 190 height 11
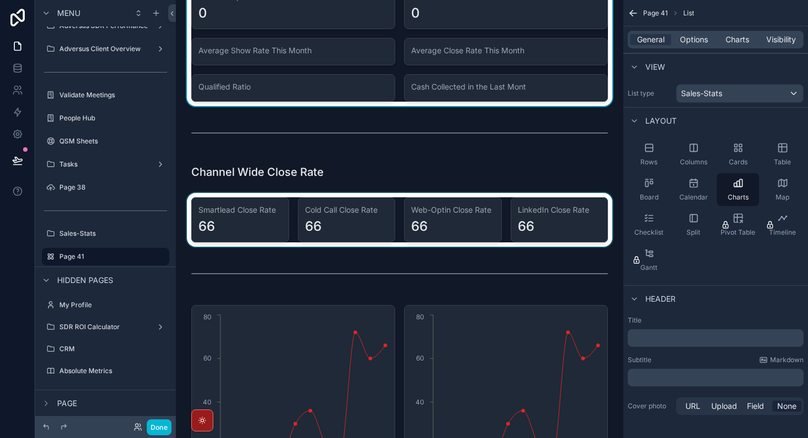
scroll to position [289, 0]
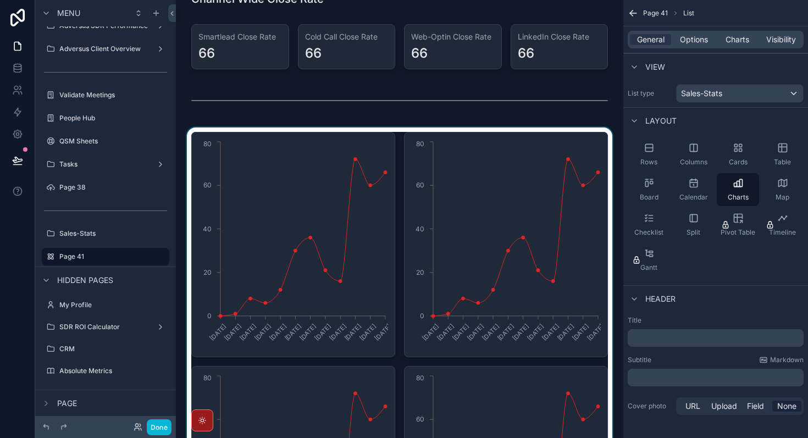
click at [274, 235] on div "scrollable content" at bounding box center [400, 361] width 430 height 468
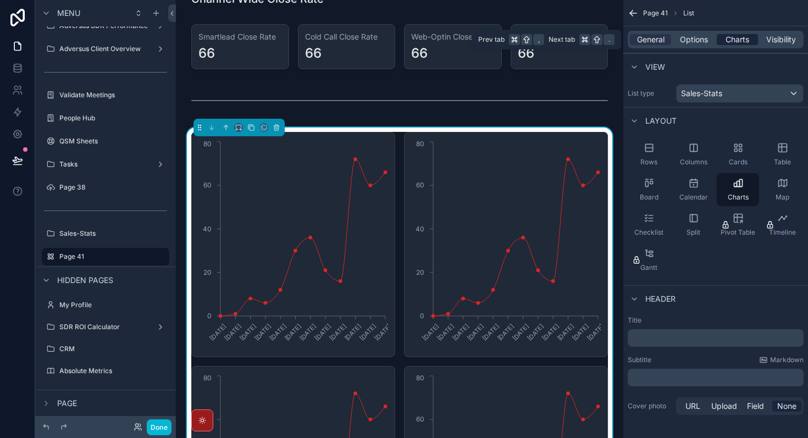
click at [274, 41] on span "Charts" at bounding box center [737, 39] width 24 height 11
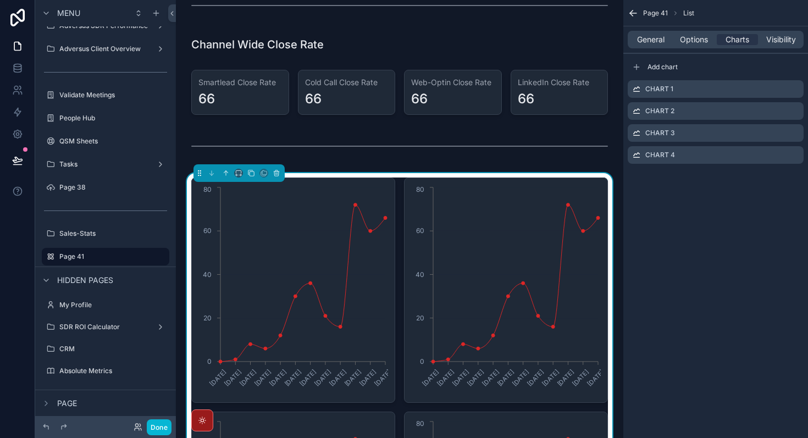
scroll to position [275, 0]
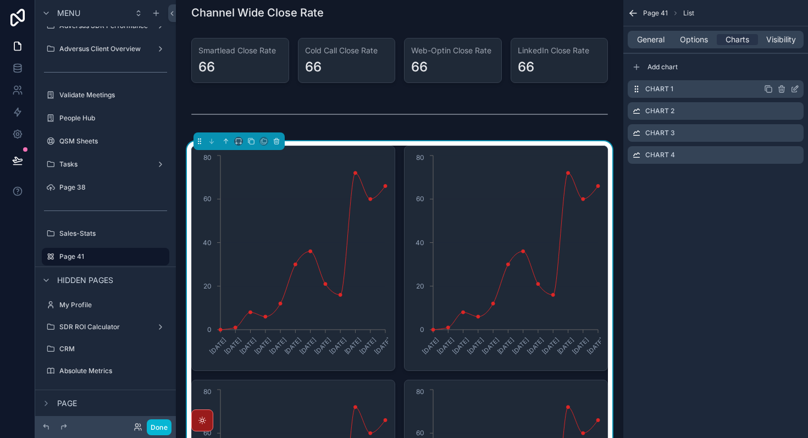
click at [274, 90] on div "Chart 1" at bounding box center [715, 89] width 176 height 18
click at [274, 90] on icon "scrollable content" at bounding box center [794, 89] width 9 height 9
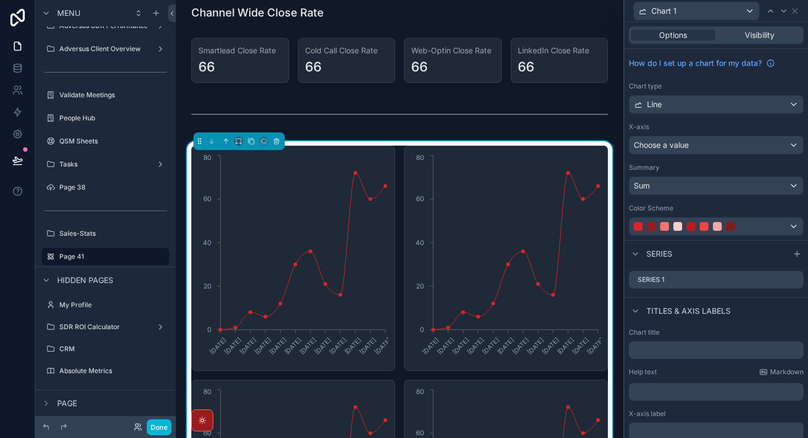
scroll to position [84, 0]
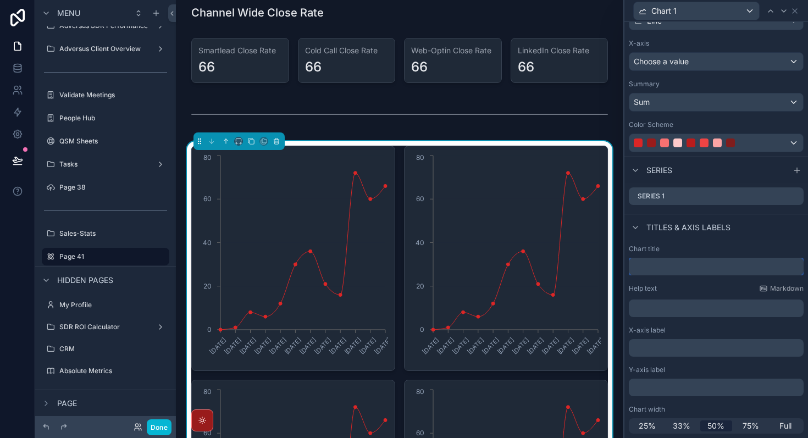
click at [274, 271] on input "text" at bounding box center [716, 267] width 175 height 18
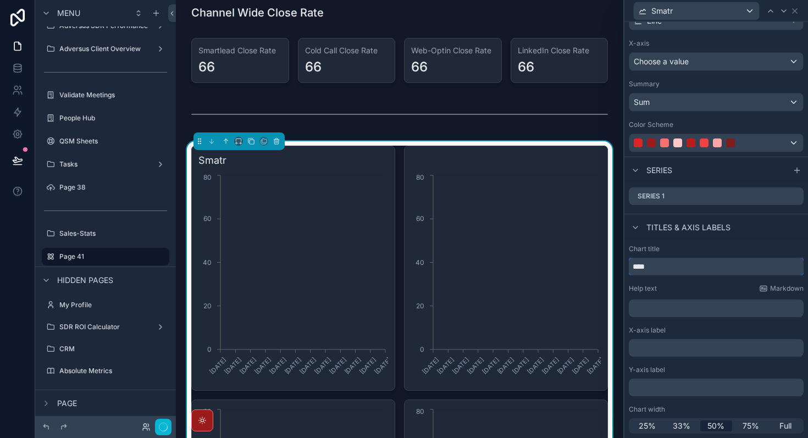
type input "***"
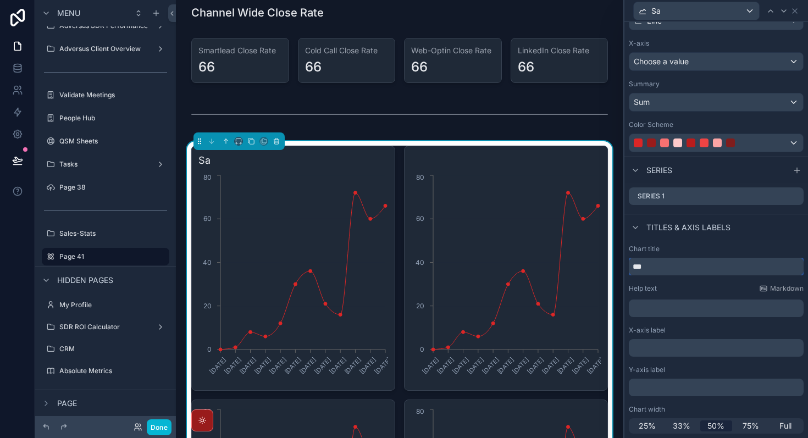
type input "**"
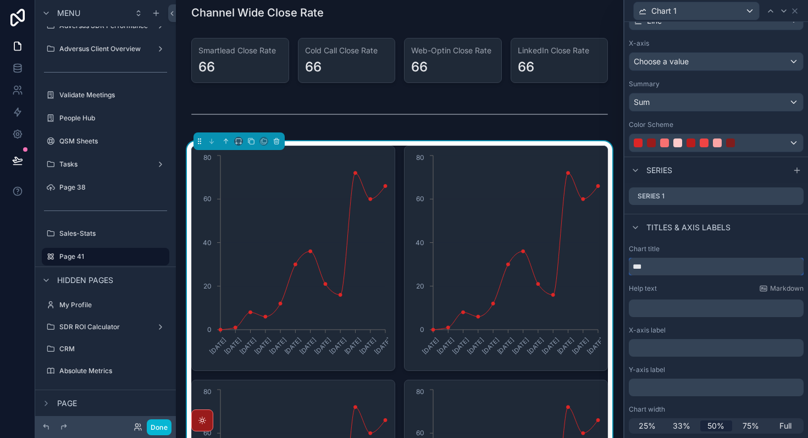
type input "**"
click at [274, 270] on input "text" at bounding box center [716, 267] width 175 height 18
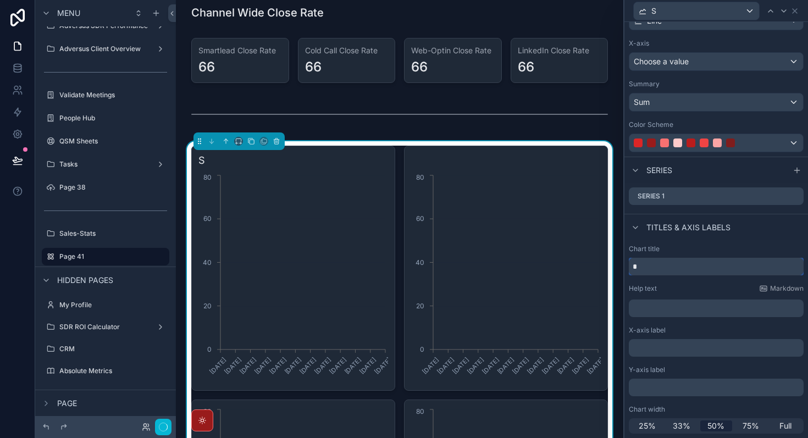
type input "**"
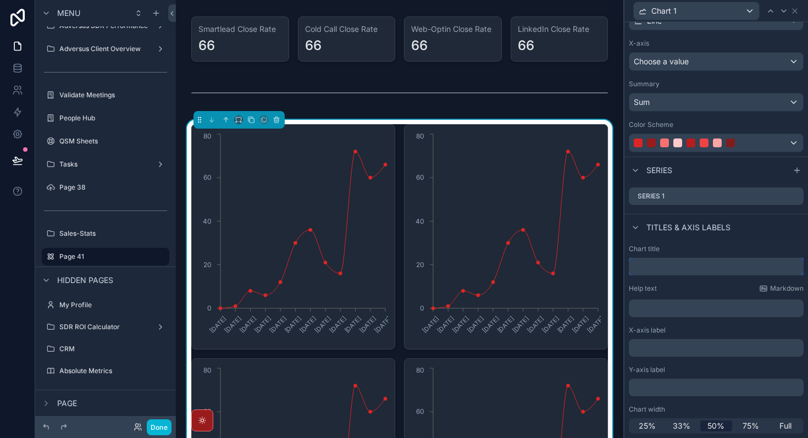
scroll to position [321, 0]
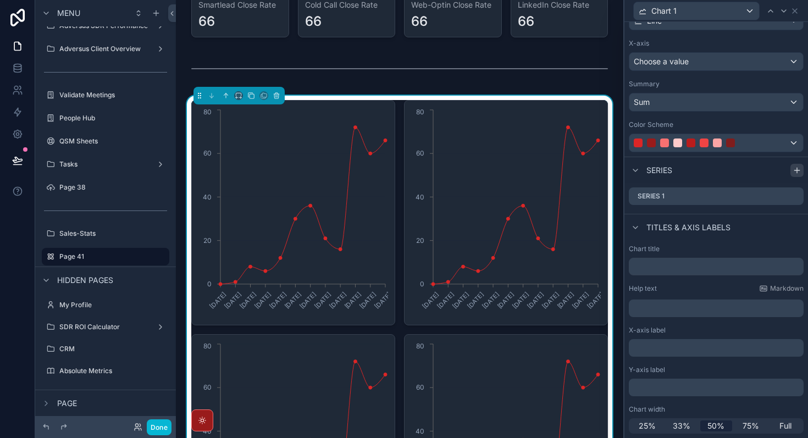
click at [274, 173] on icon at bounding box center [796, 170] width 9 height 9
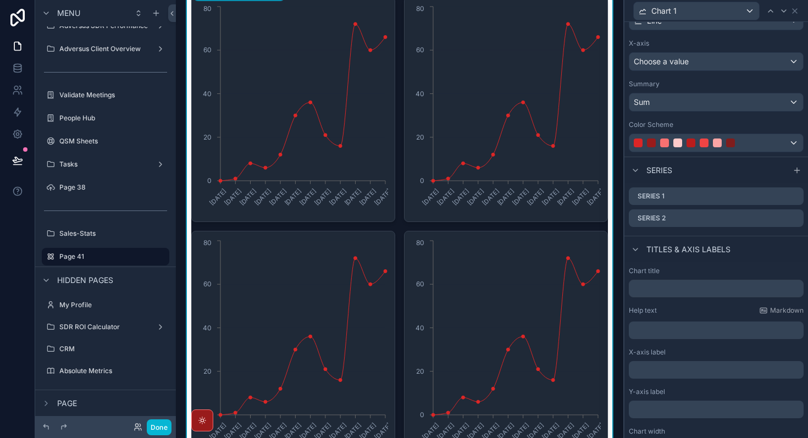
scroll to position [425, 0]
click at [274, 173] on icon at bounding box center [796, 170] width 9 height 9
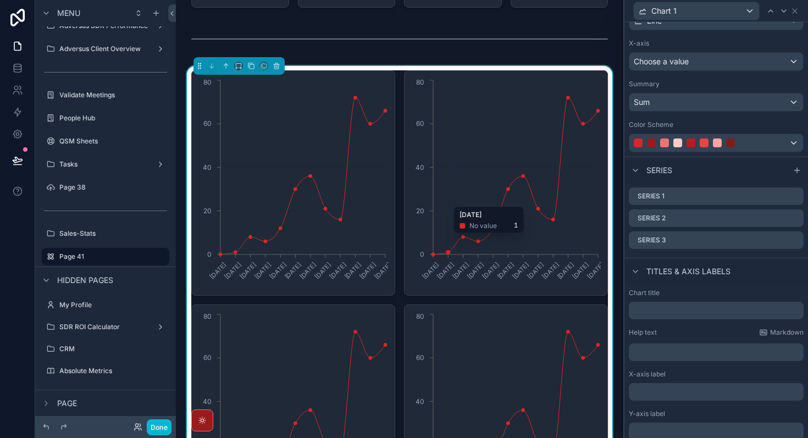
scroll to position [343, 0]
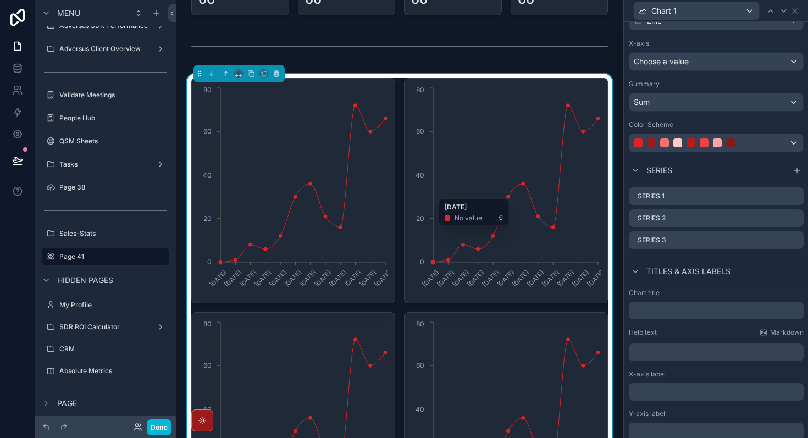
click at [274, 176] on icon "[DATE] [DATE] [DATE] [DATE] [DATE] [DATE] [DATE] [DATE] [DATE] [DATE] [DATE] [D…" at bounding box center [506, 190] width 190 height 211
click at [274, 218] on icon at bounding box center [795, 217] width 4 height 4
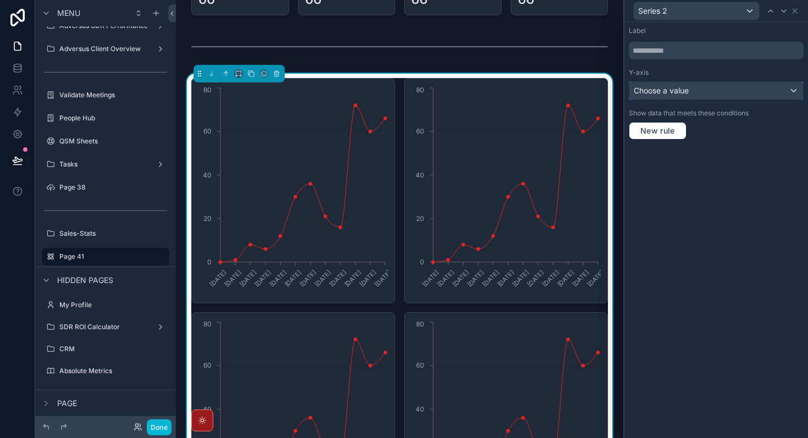
click at [274, 88] on div "Choose a value" at bounding box center [716, 91] width 174 height 18
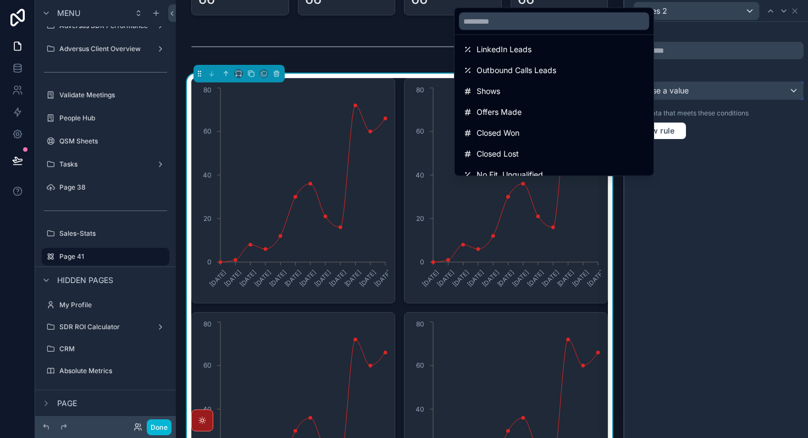
scroll to position [0, 0]
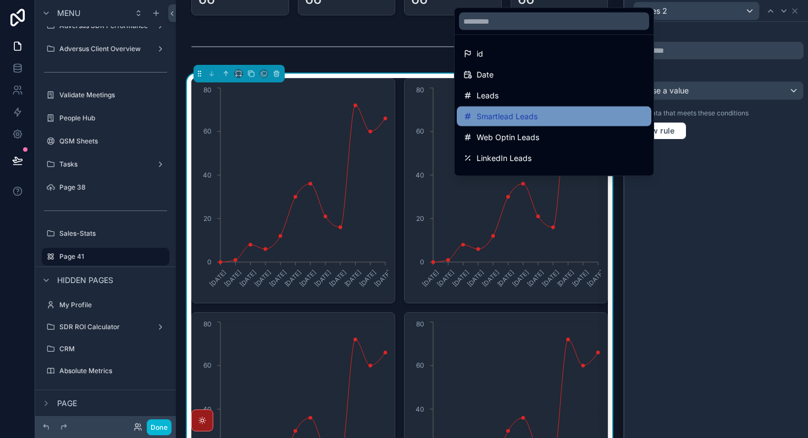
click at [274, 121] on div "Smartlead Leads" at bounding box center [553, 116] width 181 height 13
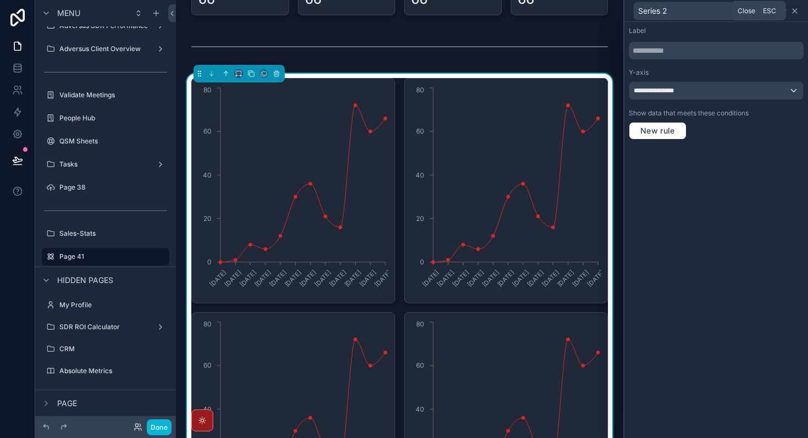
click at [274, 10] on icon at bounding box center [794, 11] width 9 height 9
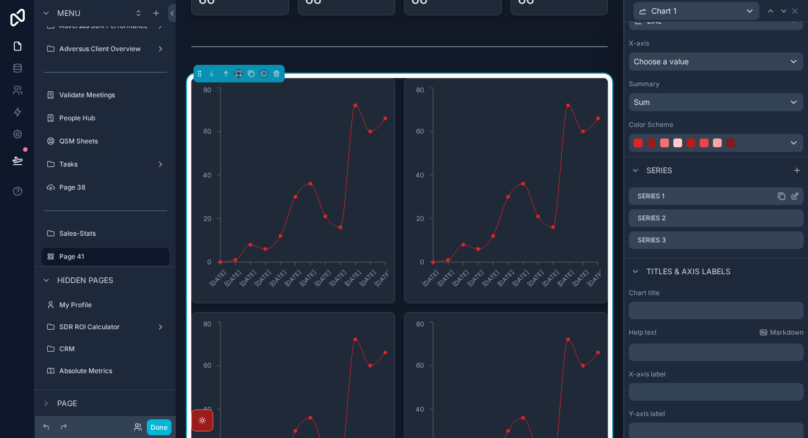
click at [274, 196] on icon at bounding box center [794, 196] width 9 height 9
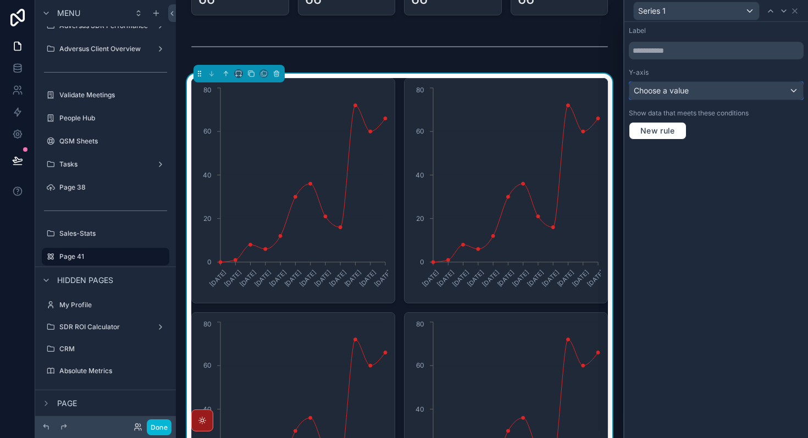
click at [274, 94] on div "Choose a value" at bounding box center [716, 91] width 174 height 18
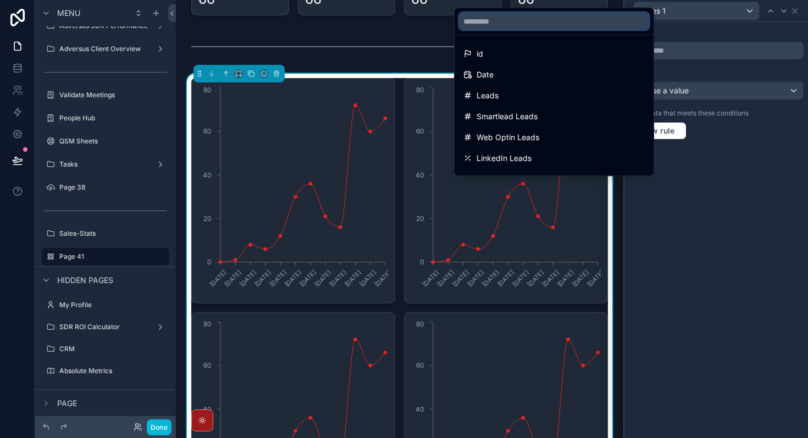
click at [274, 23] on input "text" at bounding box center [554, 22] width 190 height 18
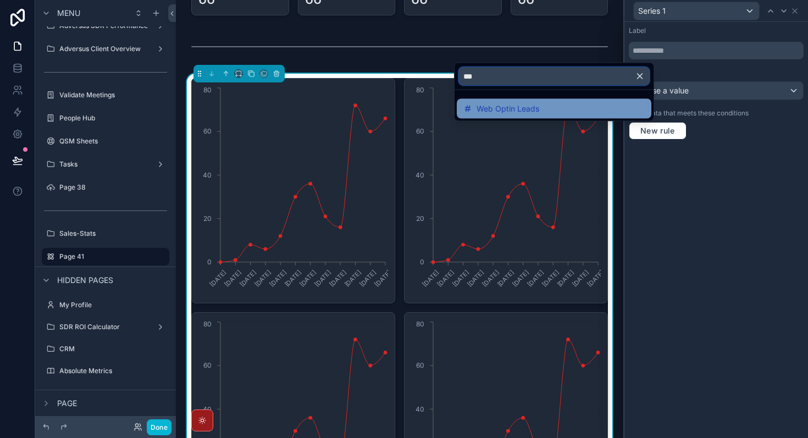
type input "***"
click at [274, 104] on span "Web Optin Leads" at bounding box center [507, 108] width 63 height 13
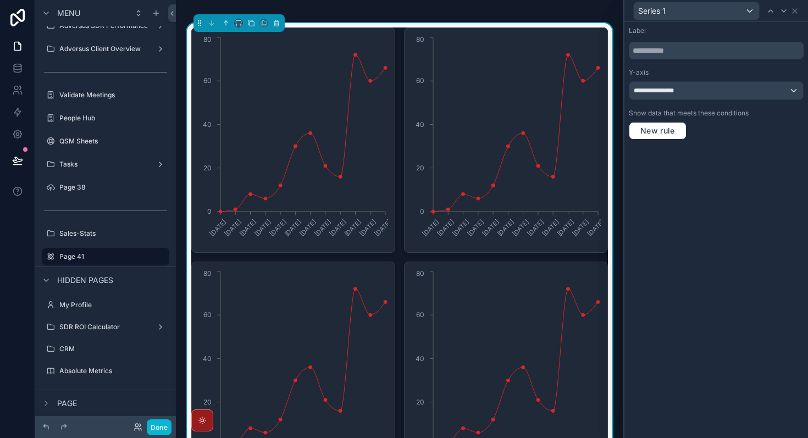
scroll to position [349, 0]
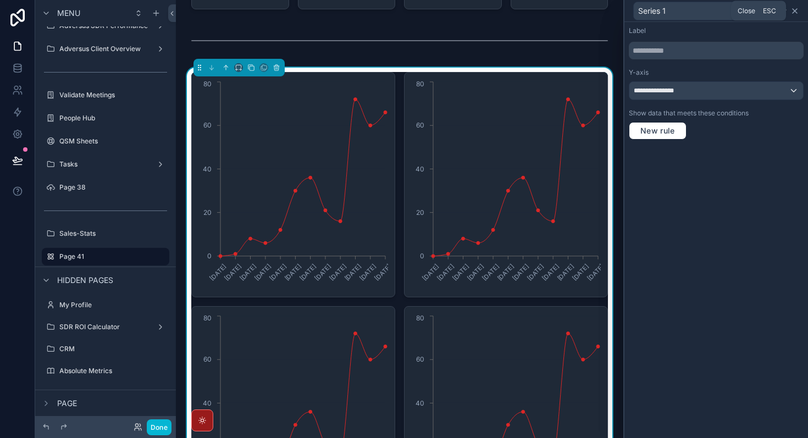
click at [274, 9] on icon at bounding box center [794, 11] width 9 height 9
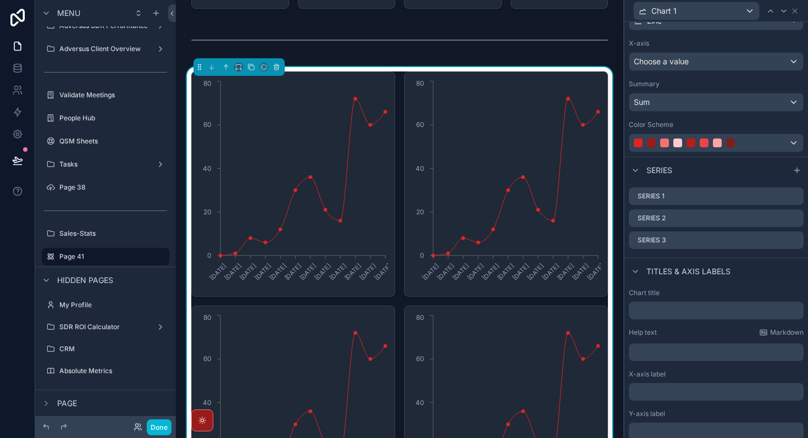
scroll to position [319, 0]
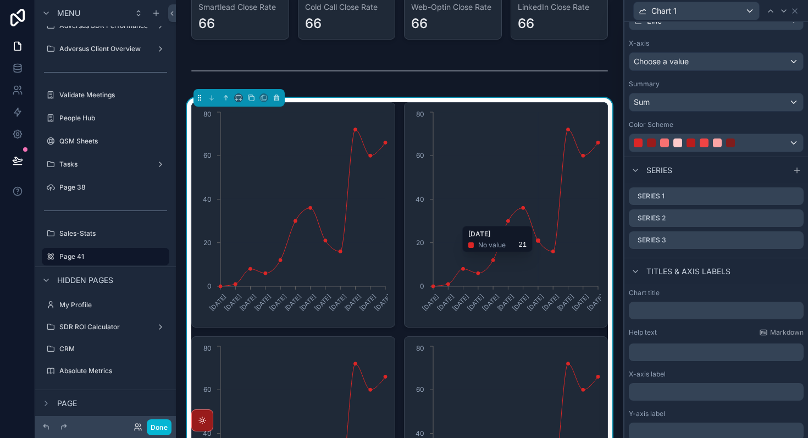
click at [274, 220] on icon "[DATE] [DATE] [DATE] [DATE] [DATE] [DATE] [DATE] [DATE] [DATE] [DATE] [DATE] [D…" at bounding box center [506, 214] width 190 height 211
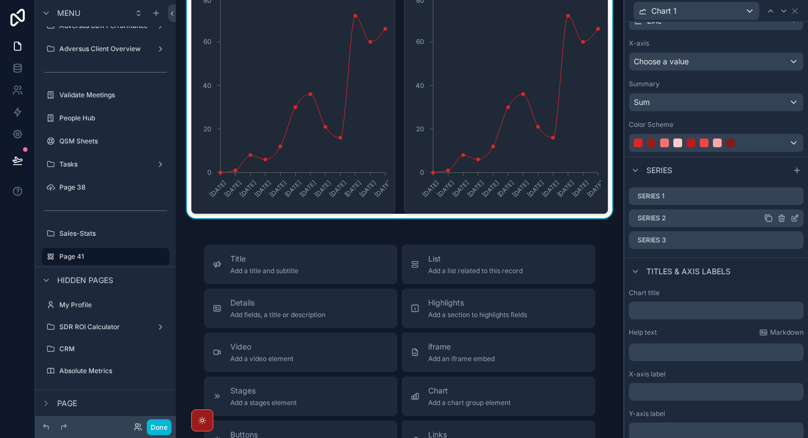
scroll to position [0, 0]
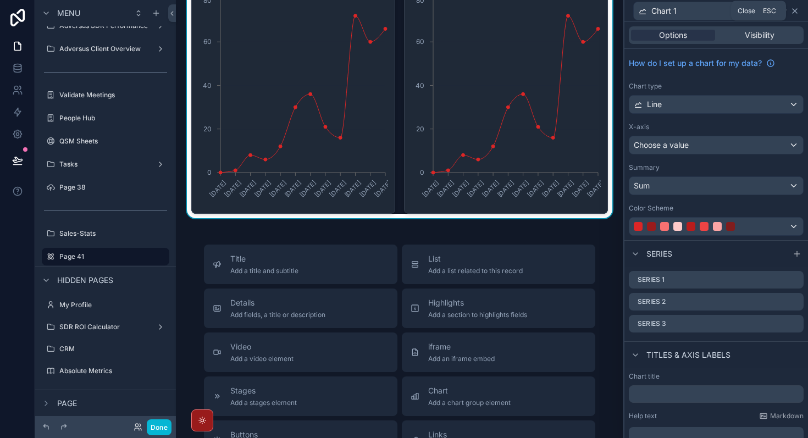
click at [274, 10] on icon at bounding box center [794, 11] width 9 height 9
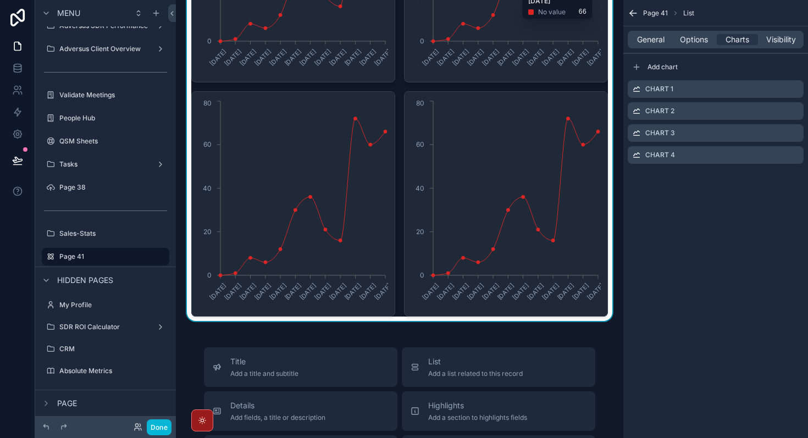
scroll to position [571, 0]
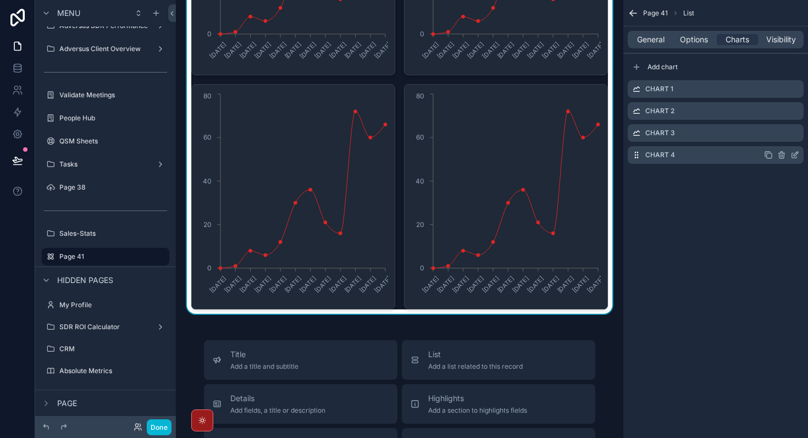
click at [274, 153] on icon "scrollable content" at bounding box center [768, 155] width 5 height 5
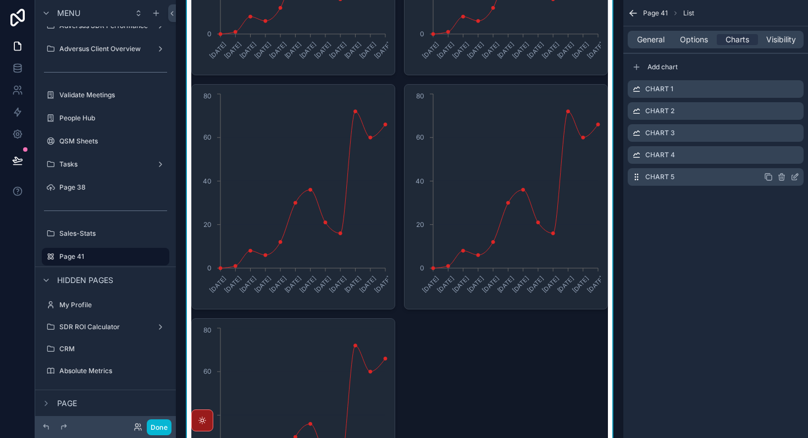
click at [274, 178] on icon "scrollable content" at bounding box center [795, 176] width 4 height 4
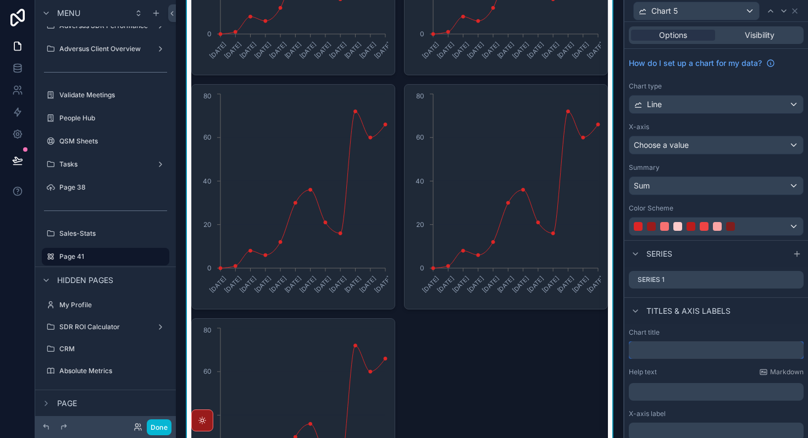
click at [274, 279] on input "text" at bounding box center [716, 350] width 175 height 18
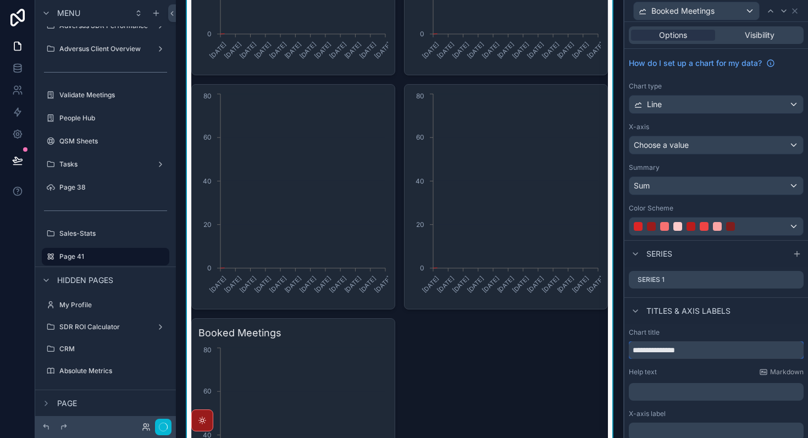
type input "**********"
click at [274, 279] on div "**********" at bounding box center [716, 423] width 184 height 198
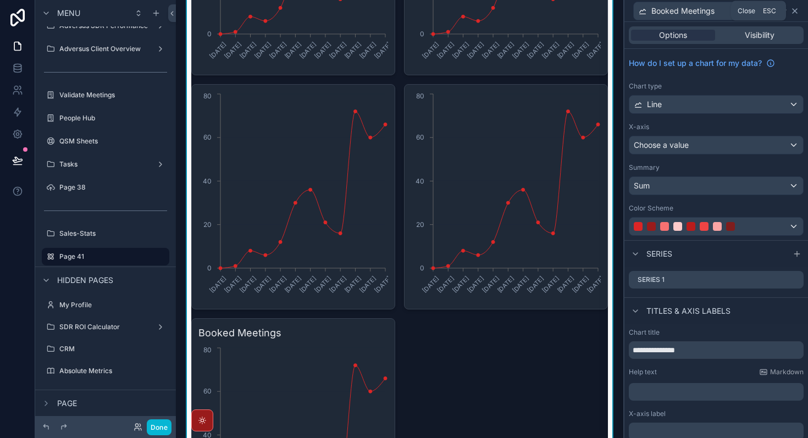
click at [274, 12] on icon at bounding box center [794, 11] width 9 height 9
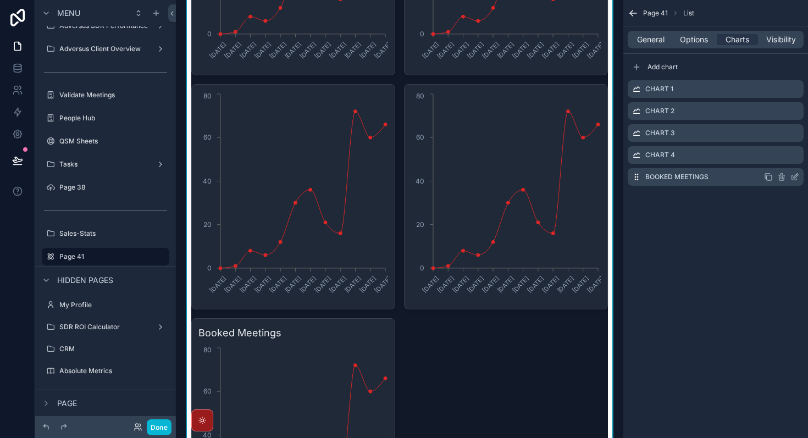
click at [274, 179] on icon "scrollable content" at bounding box center [768, 177] width 9 height 9
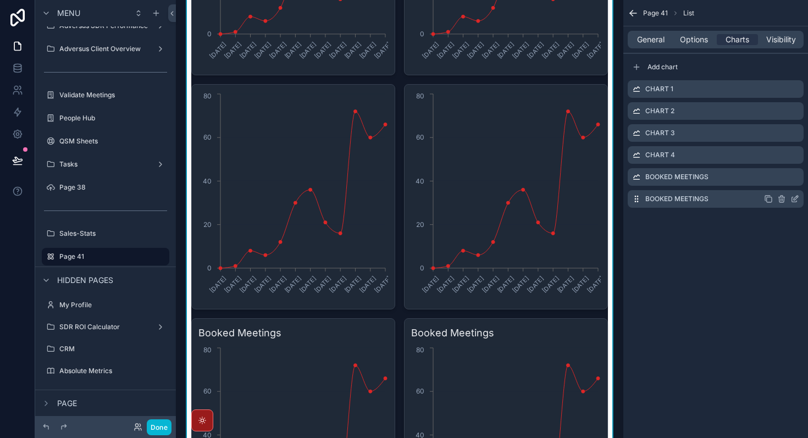
click at [274, 197] on icon "scrollable content" at bounding box center [795, 198] width 4 height 4
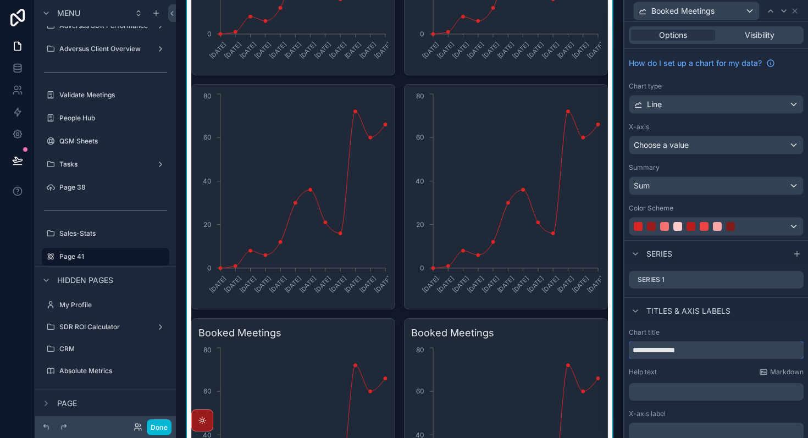
click at [274, 279] on input "**********" at bounding box center [716, 350] width 175 height 18
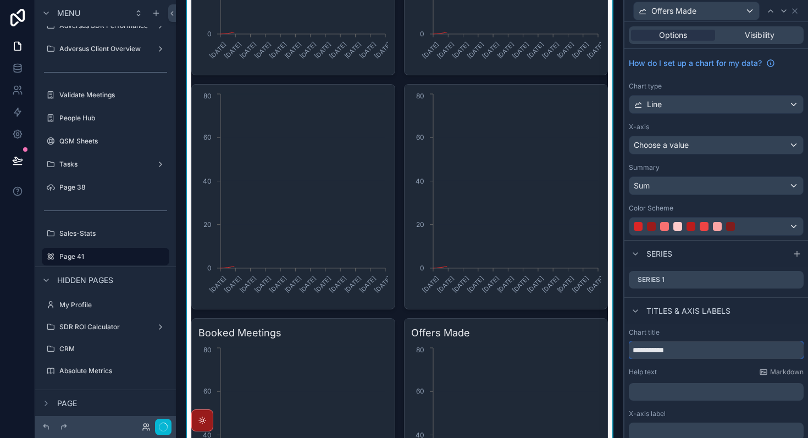
type input "**********"
click at [274, 279] on div "Titles & Axis labels" at bounding box center [716, 310] width 184 height 26
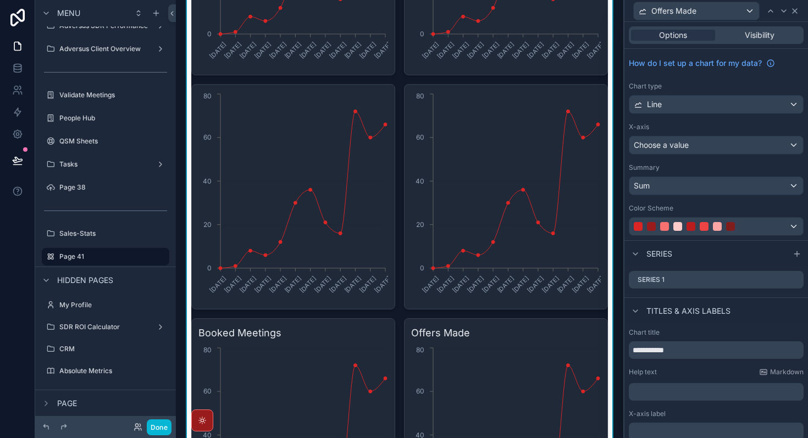
click at [274, 11] on icon at bounding box center [794, 11] width 9 height 9
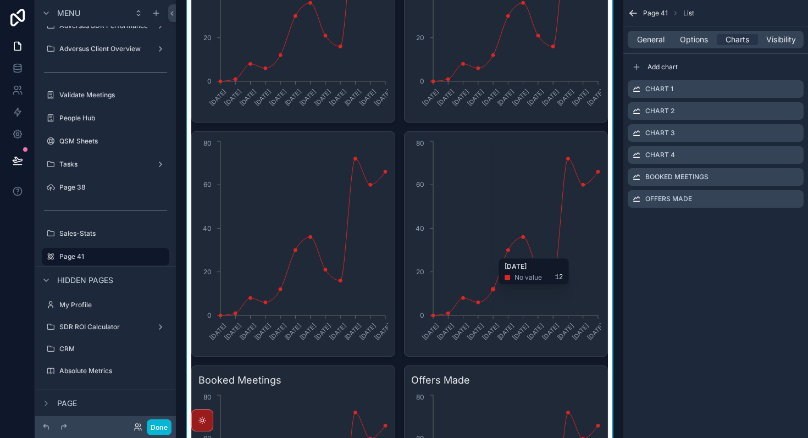
scroll to position [527, 0]
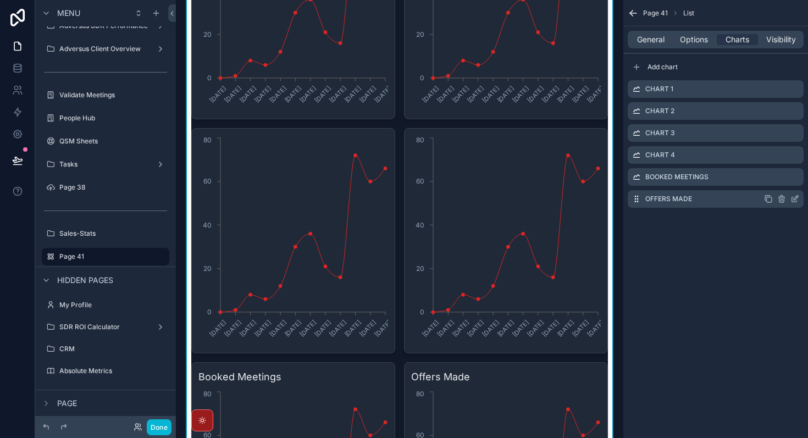
click at [274, 201] on icon "scrollable content" at bounding box center [768, 198] width 9 height 9
click at [274, 221] on icon "scrollable content" at bounding box center [794, 220] width 9 height 9
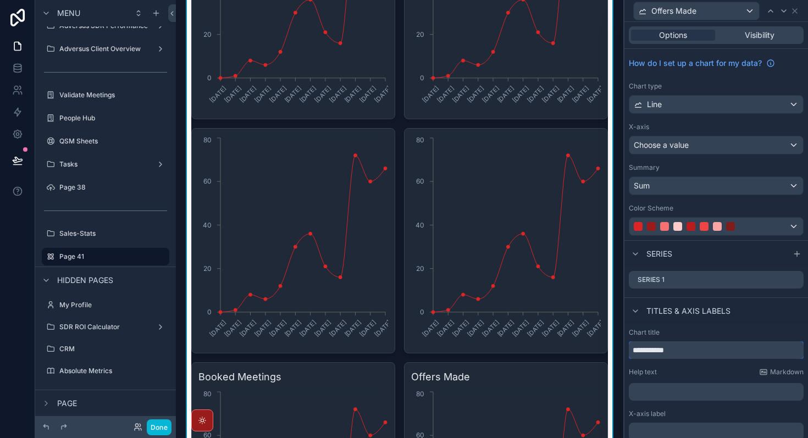
click at [274, 279] on input "**********" at bounding box center [716, 350] width 175 height 18
type input "**********"
click at [274, 11] on icon at bounding box center [794, 11] width 4 height 4
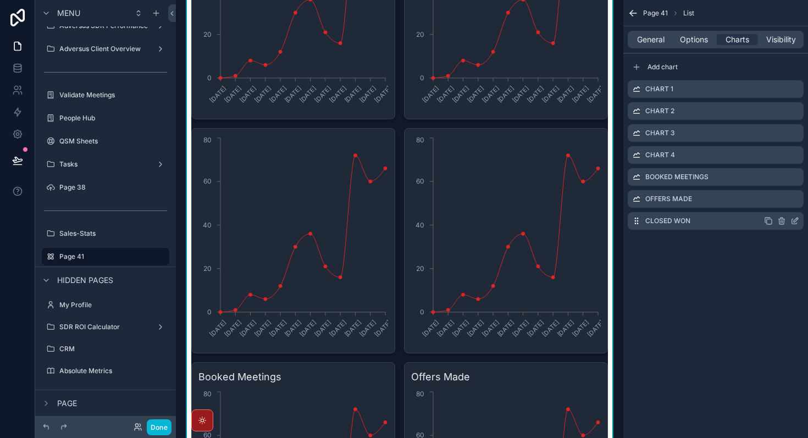
click at [274, 224] on div "scrollable content" at bounding box center [781, 220] width 35 height 9
click at [274, 224] on icon "scrollable content" at bounding box center [768, 220] width 9 height 9
click at [274, 243] on icon "scrollable content" at bounding box center [794, 242] width 9 height 9
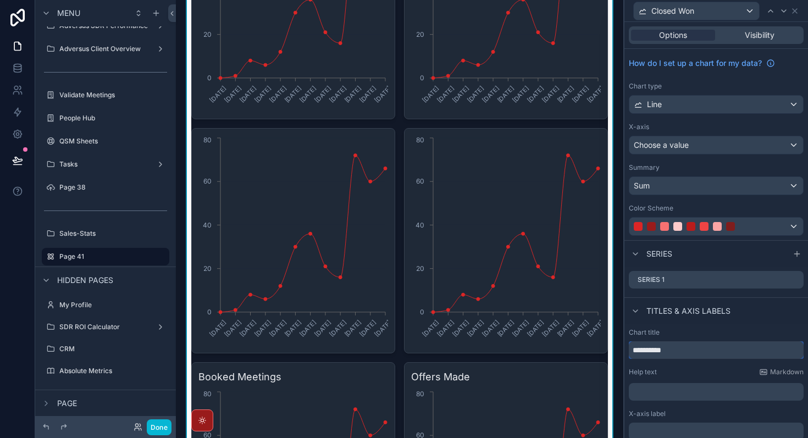
click at [274, 279] on input "**********" at bounding box center [716, 350] width 175 height 18
click at [274, 279] on div "Titles & Axis labels" at bounding box center [716, 310] width 184 height 26
click at [274, 279] on input "**********" at bounding box center [716, 350] width 175 height 18
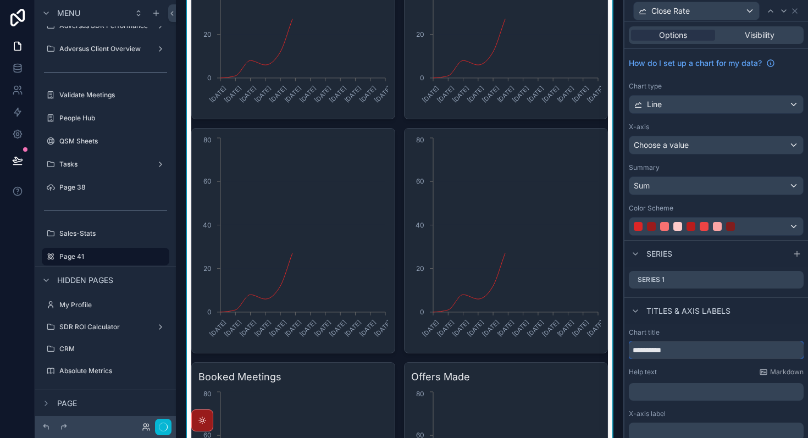
click at [274, 279] on input "**********" at bounding box center [716, 350] width 175 height 18
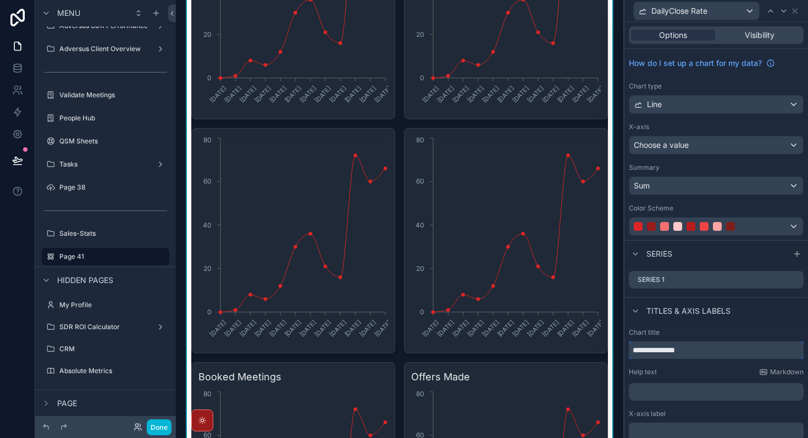
click at [274, 279] on input "**********" at bounding box center [716, 350] width 175 height 18
type input "**********"
click at [274, 279] on div "**********" at bounding box center [716, 423] width 184 height 198
click at [274, 12] on icon at bounding box center [794, 11] width 4 height 4
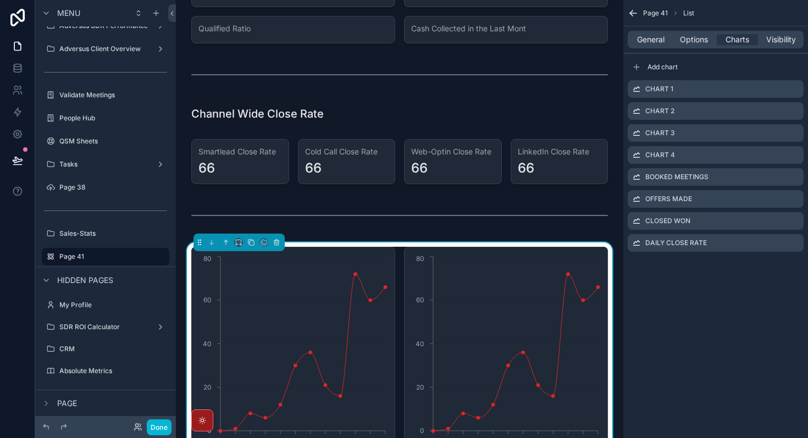
scroll to position [172, 0]
